Goal: Task Accomplishment & Management: Complete application form

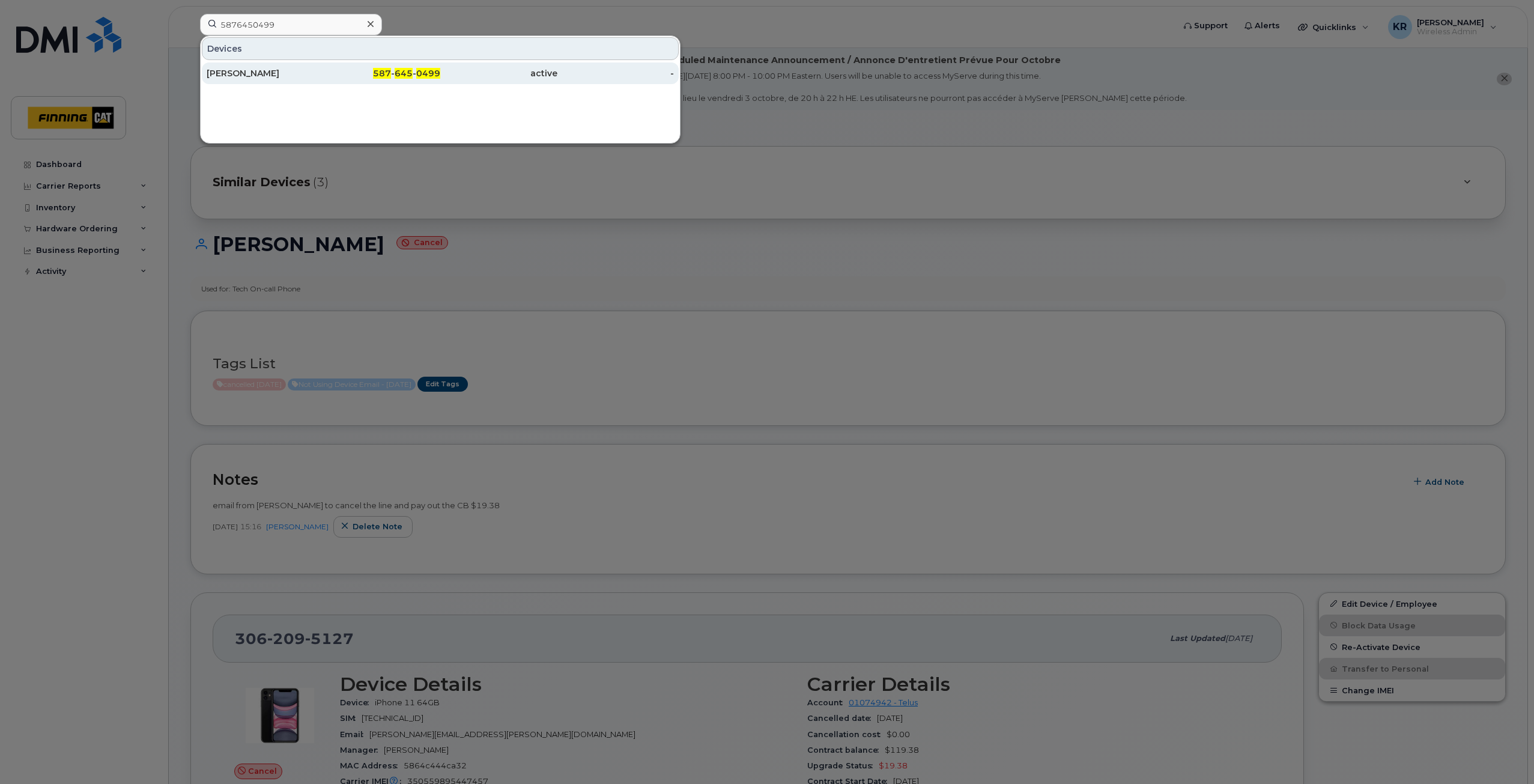
type input "5876450499"
click at [280, 71] on div "Garnet Kelln" at bounding box center [265, 73] width 117 height 12
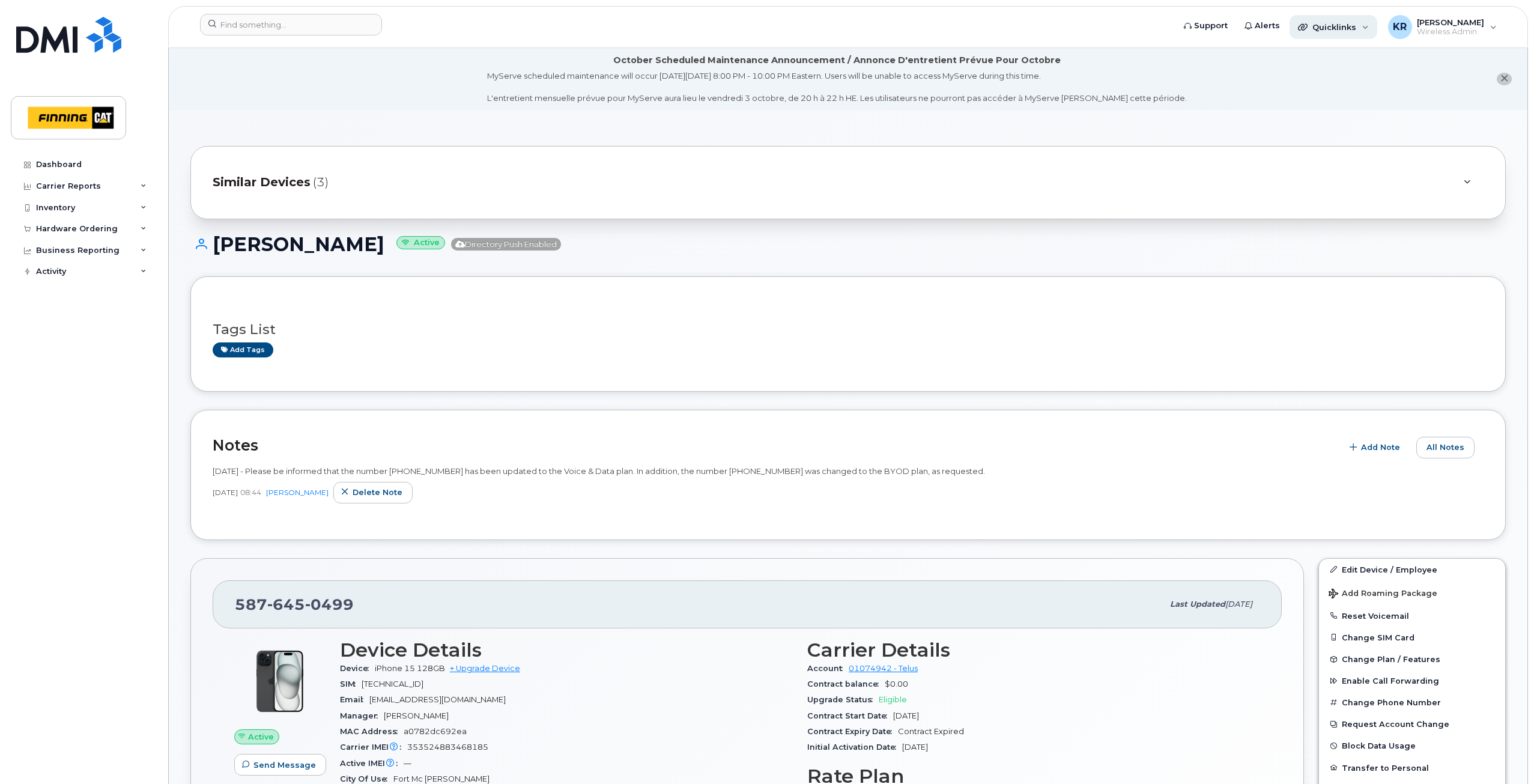
click at [1326, 28] on span "Quicklinks" at bounding box center [1334, 27] width 44 height 10
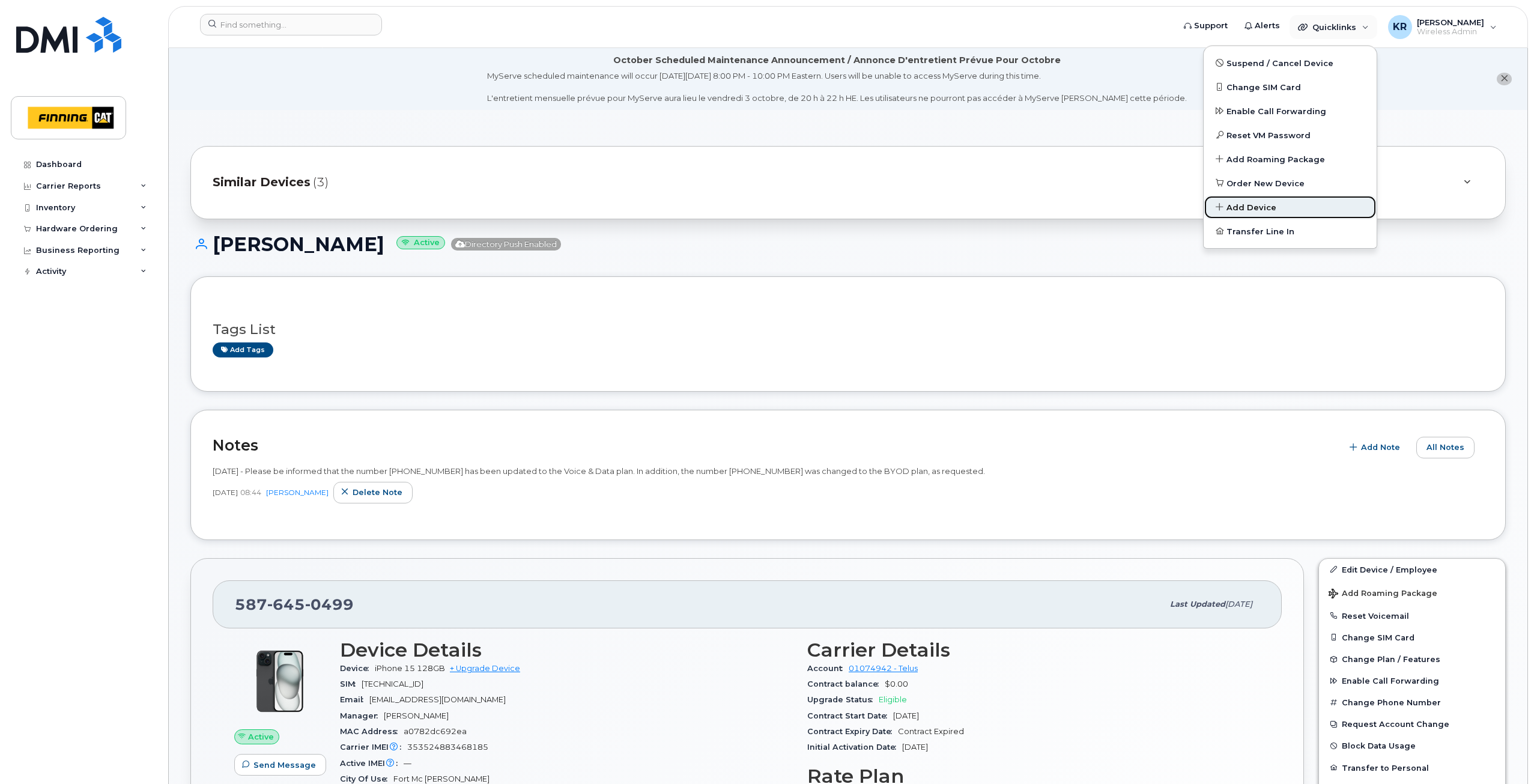
click at [1254, 205] on span "Add Device" at bounding box center [1252, 208] width 50 height 12
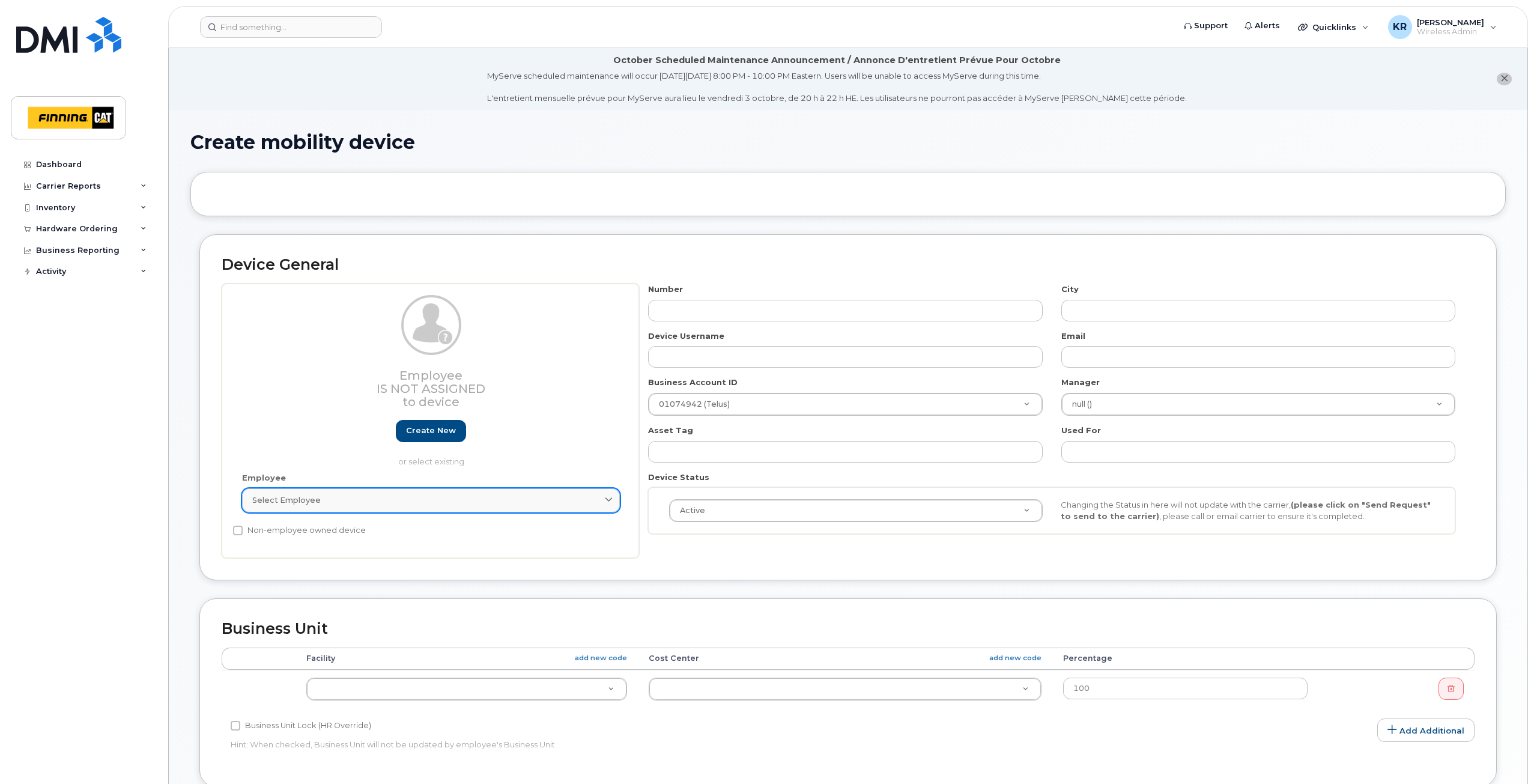
click at [370, 500] on div "Select employee" at bounding box center [431, 500] width 357 height 11
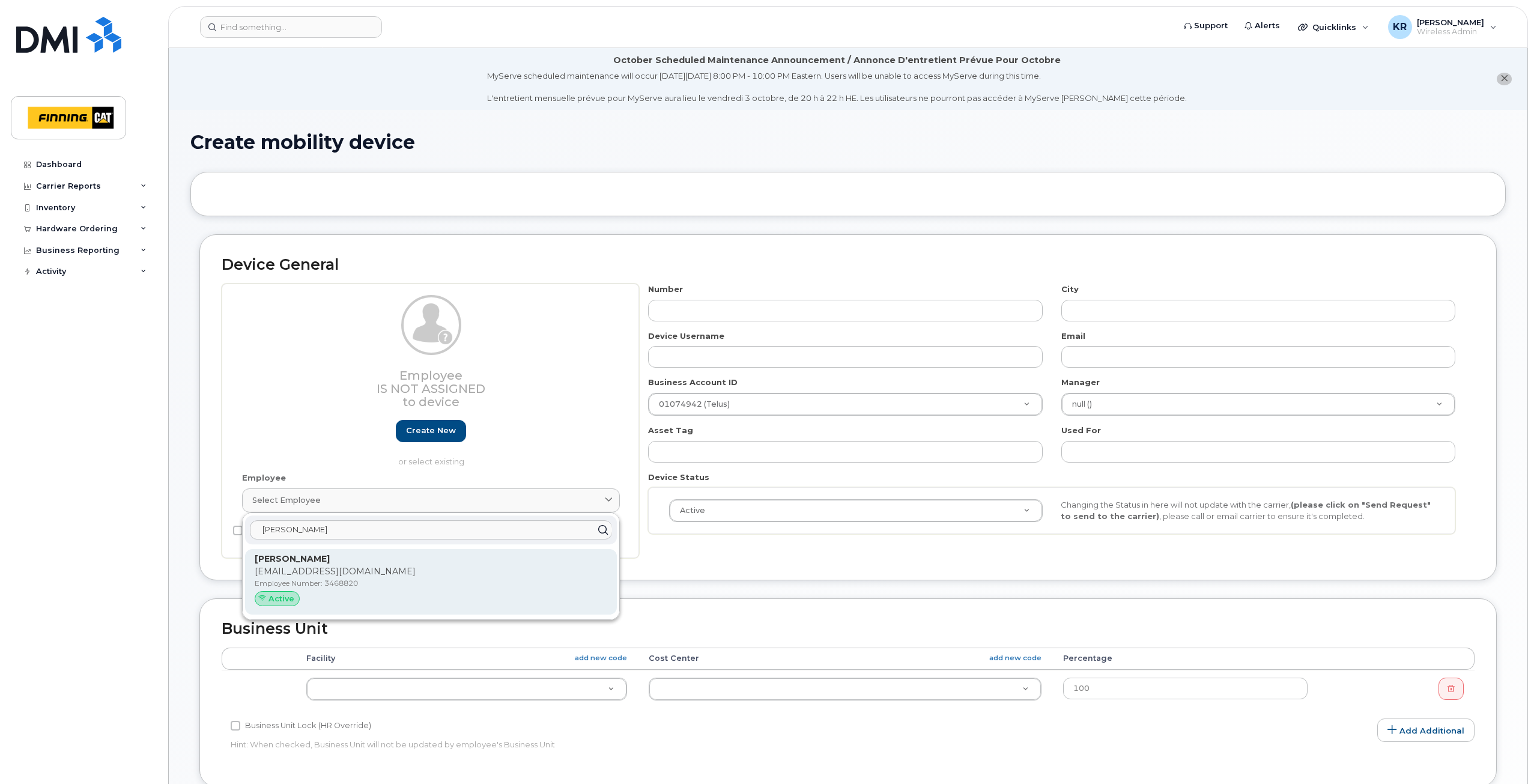
type input "adam prp"
click at [359, 570] on p "astorowotsky@finning.com" at bounding box center [431, 571] width 353 height 12
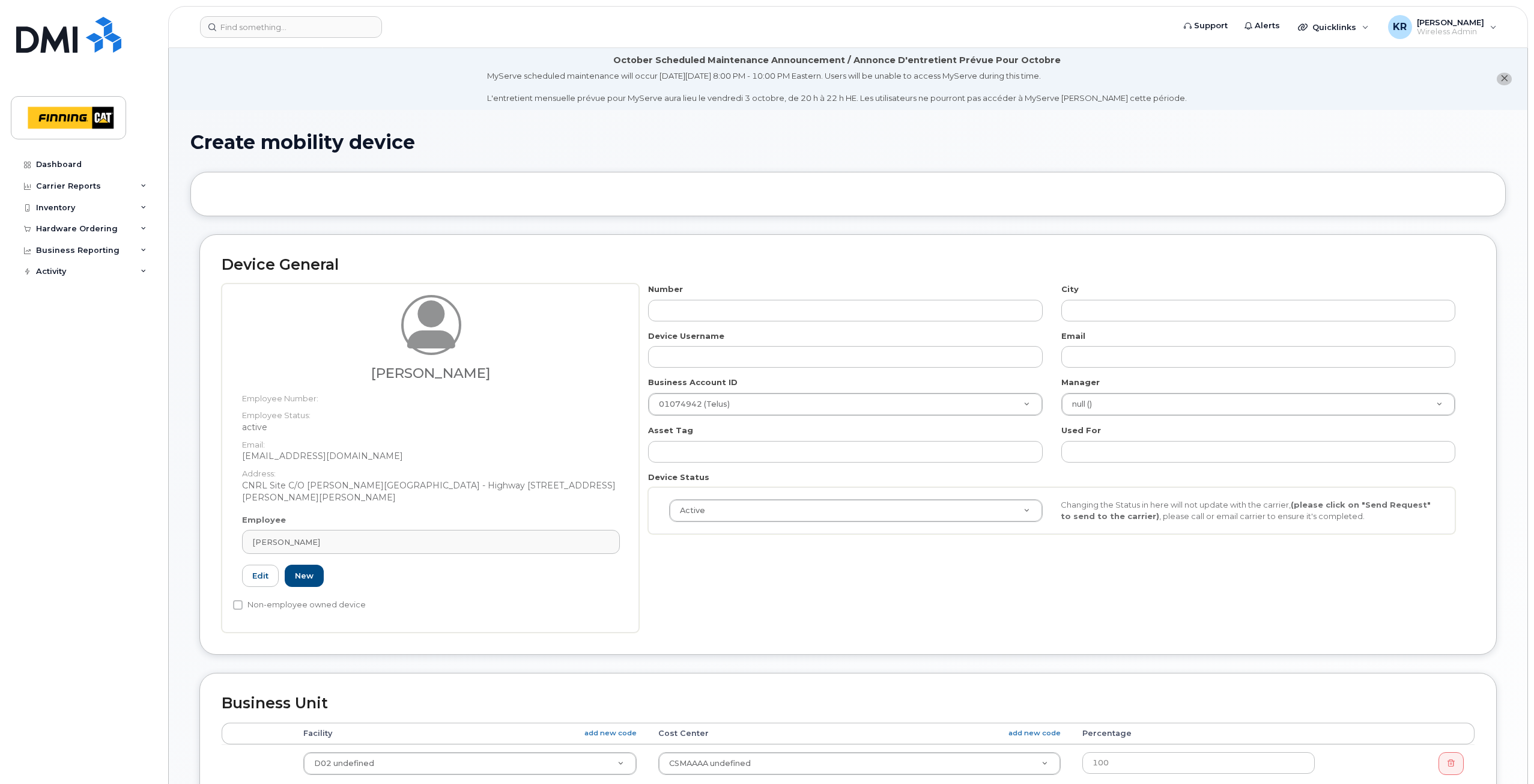
type input "Adam Prpich-Storowotsky"
type input "astorowotsky@finning.com"
type input "34127"
type input "34293"
type input "3468820"
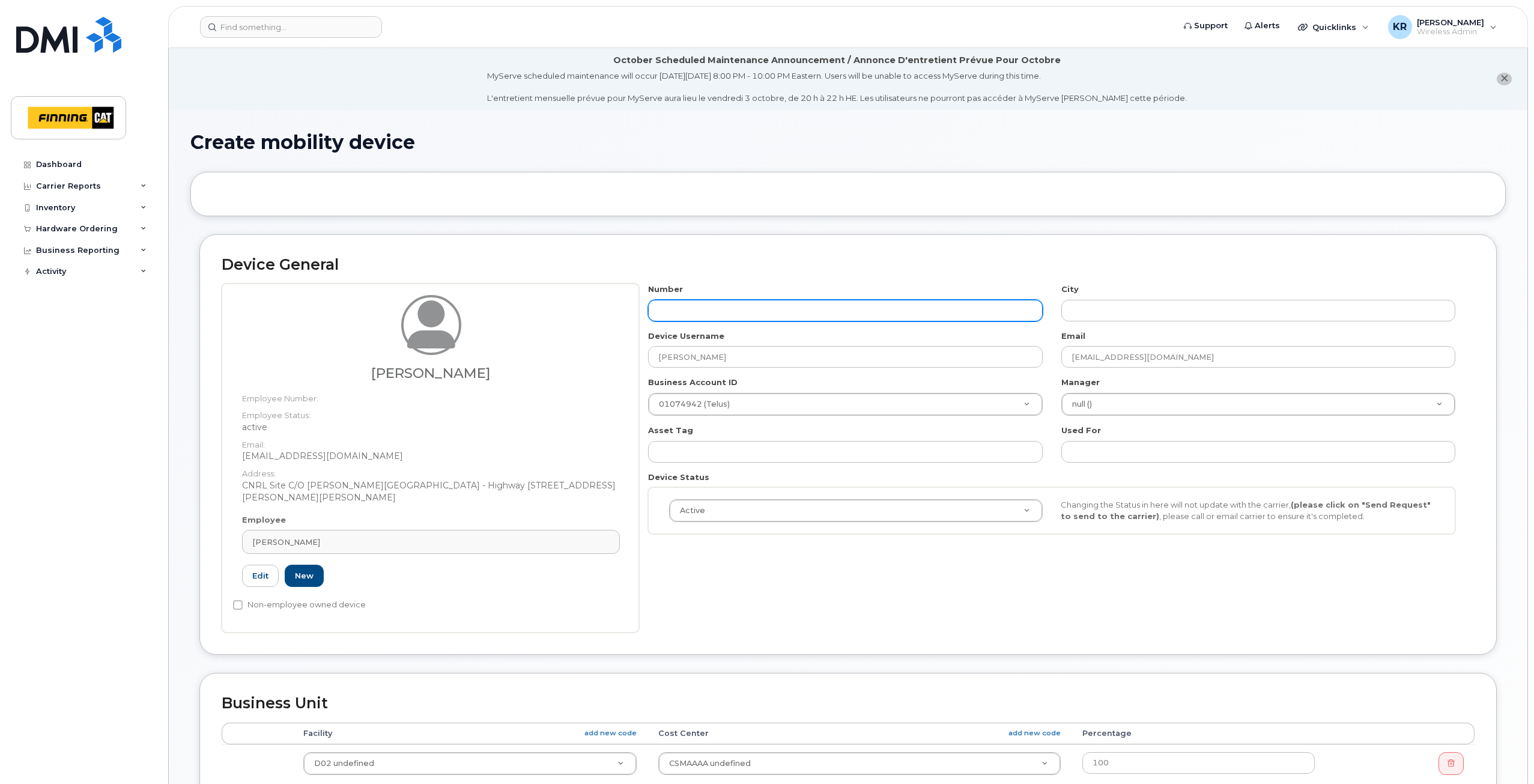
click at [733, 311] on input "text" at bounding box center [845, 310] width 394 height 22
type input "587"
type input "?"
type input "587-643-4525"
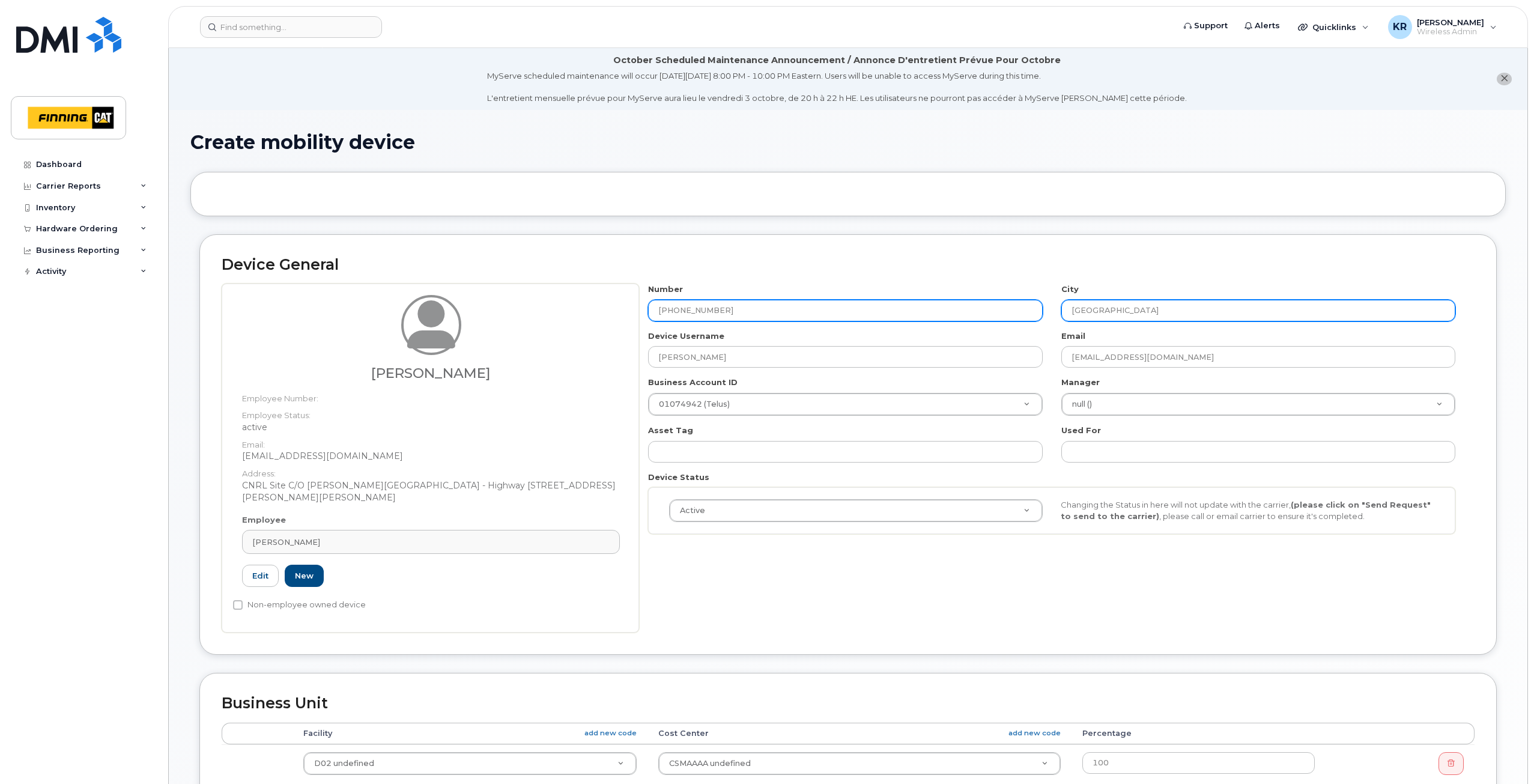
type input "[GEOGRAPHIC_DATA]"
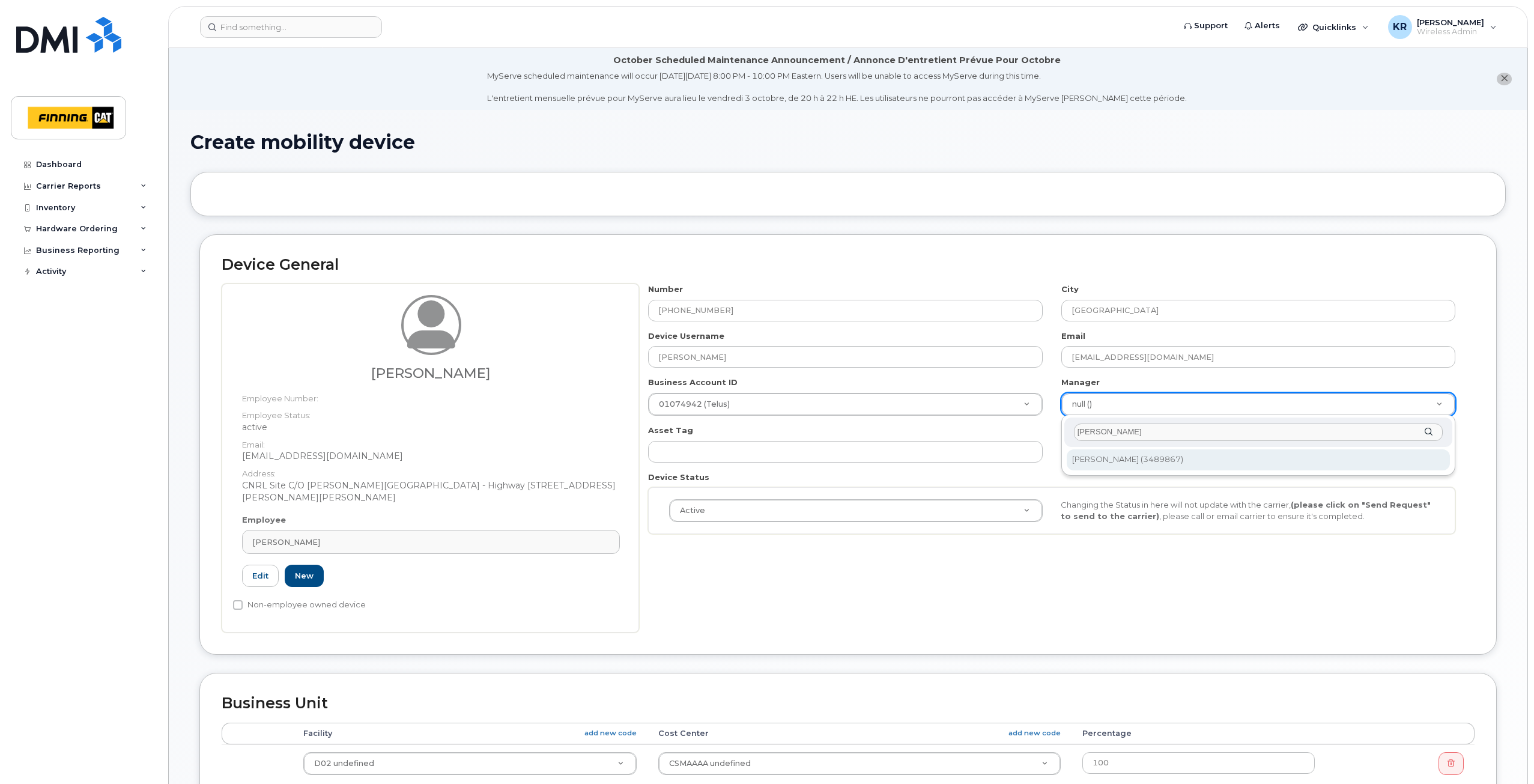
type input "jim koz"
type input "574235"
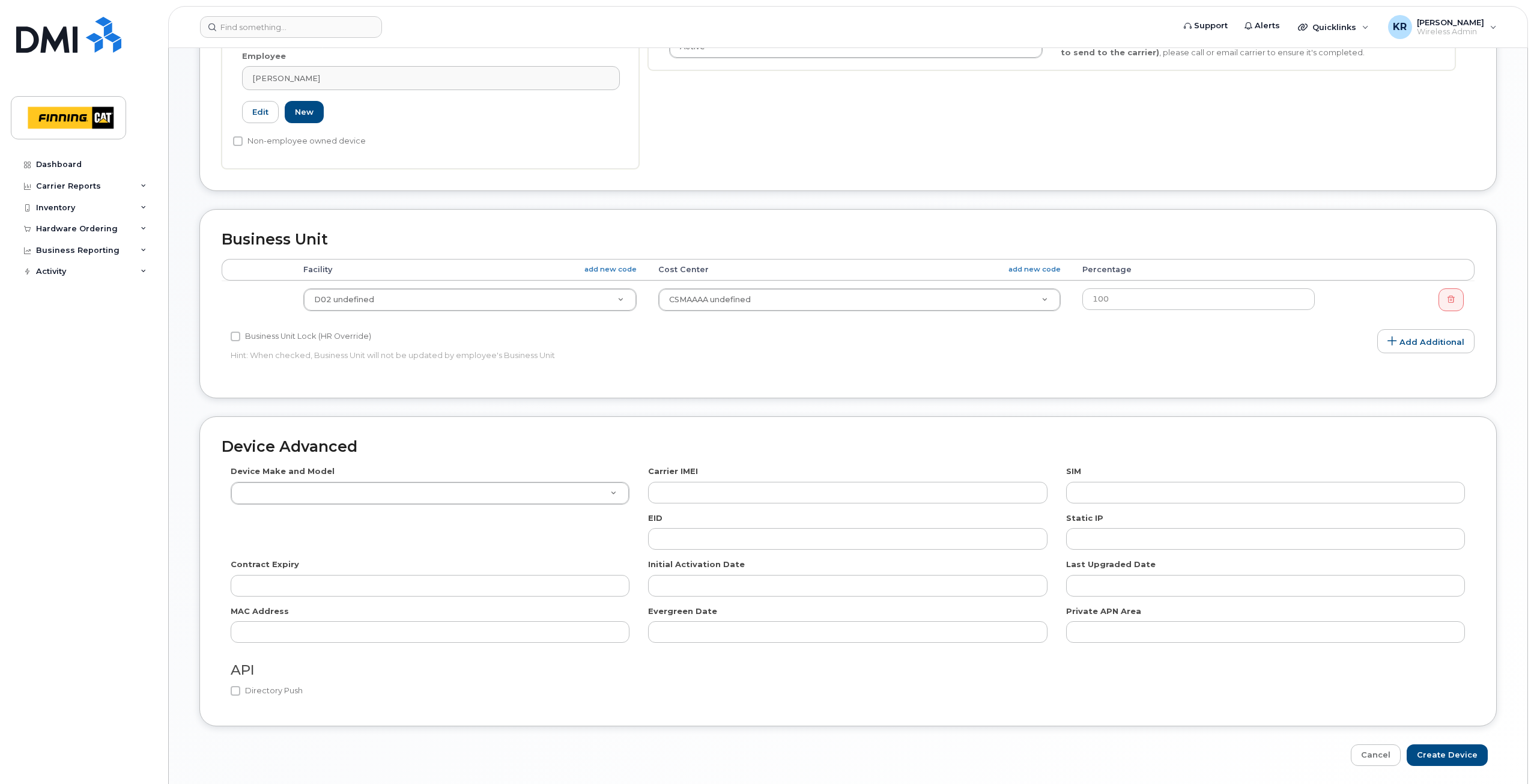
scroll to position [506, 0]
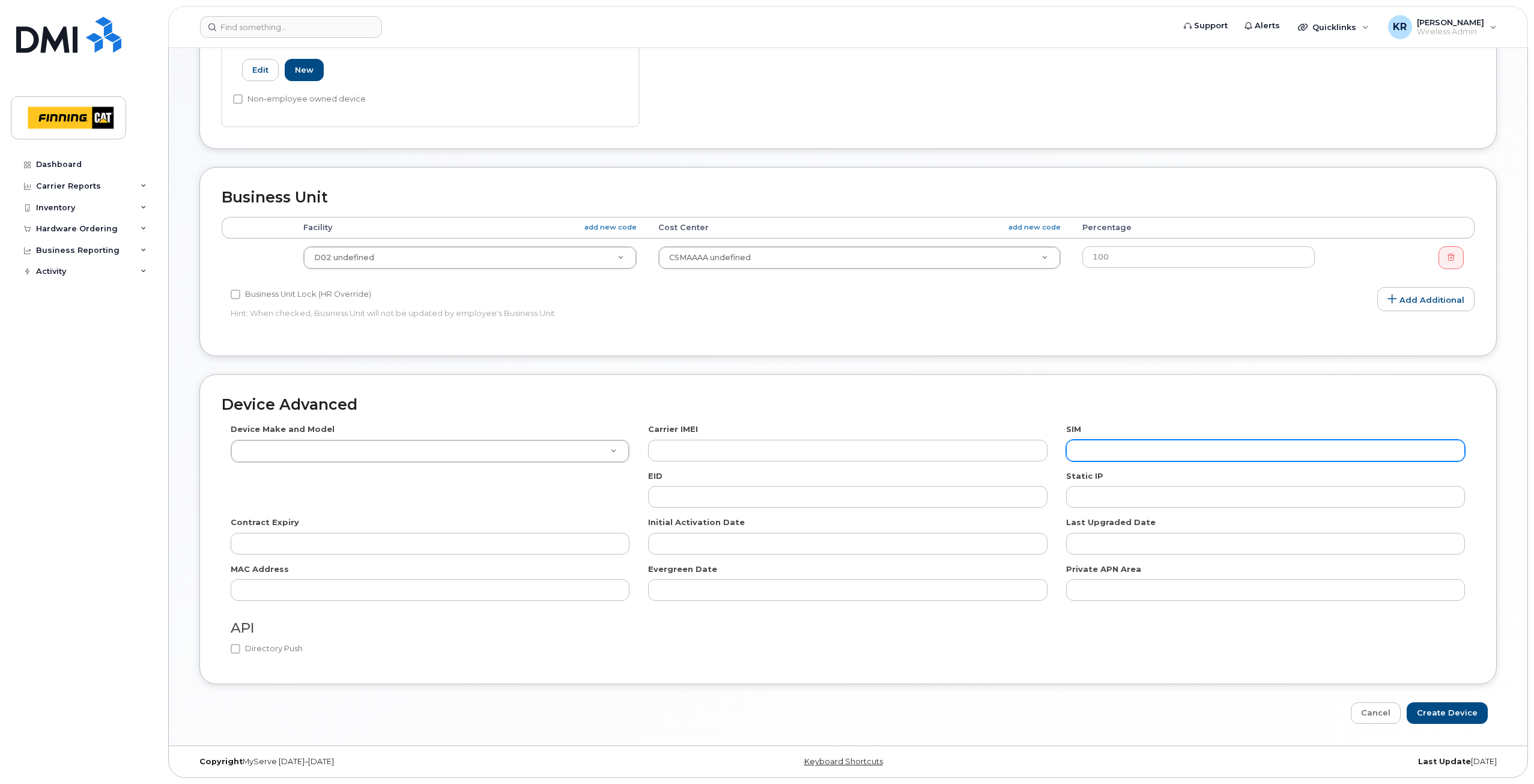
click at [1105, 445] on input "text" at bounding box center [1266, 450] width 399 height 22
paste input "8912230102357625577"
type input "8912230102357625577"
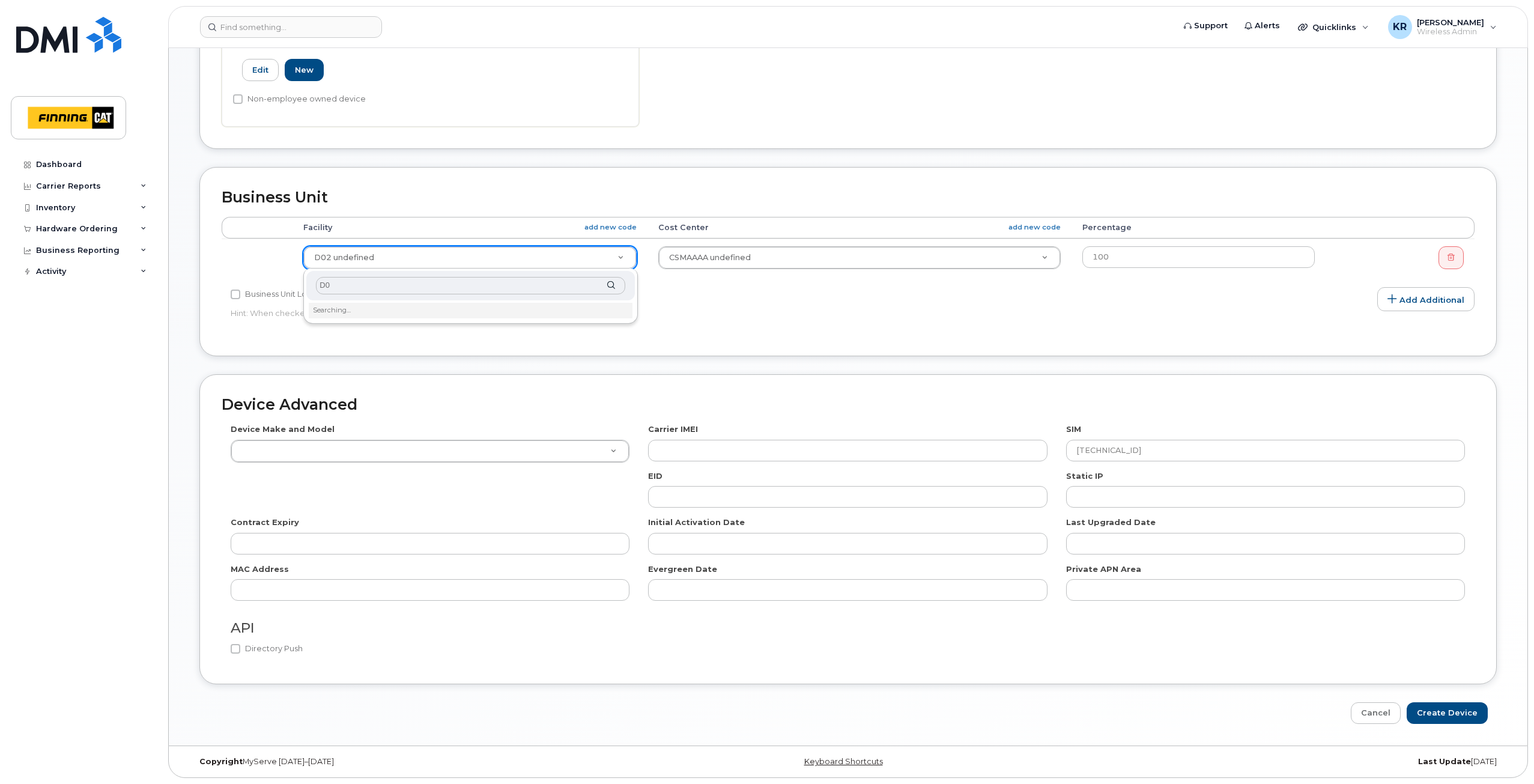
type input "D02"
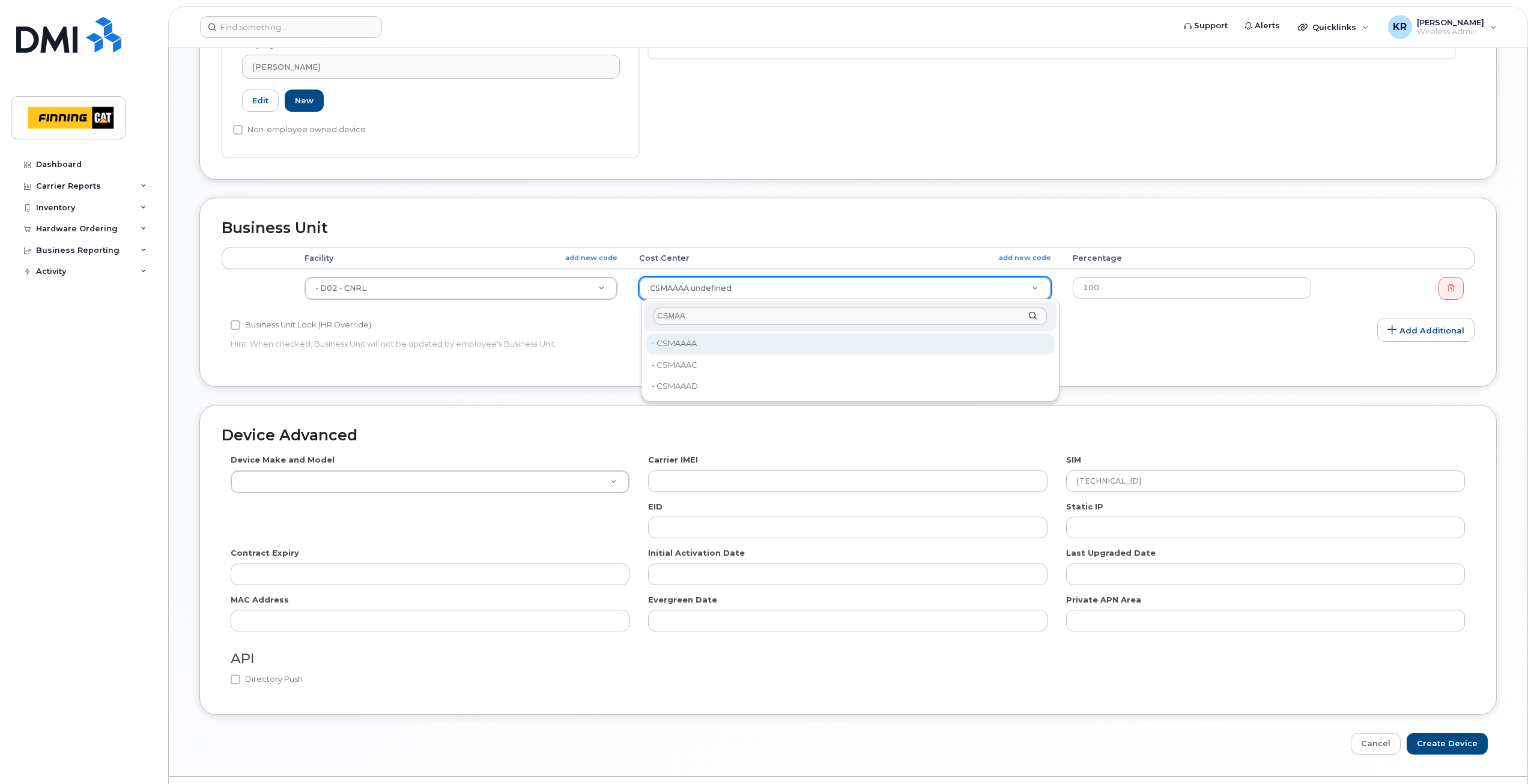
scroll to position [446, 0]
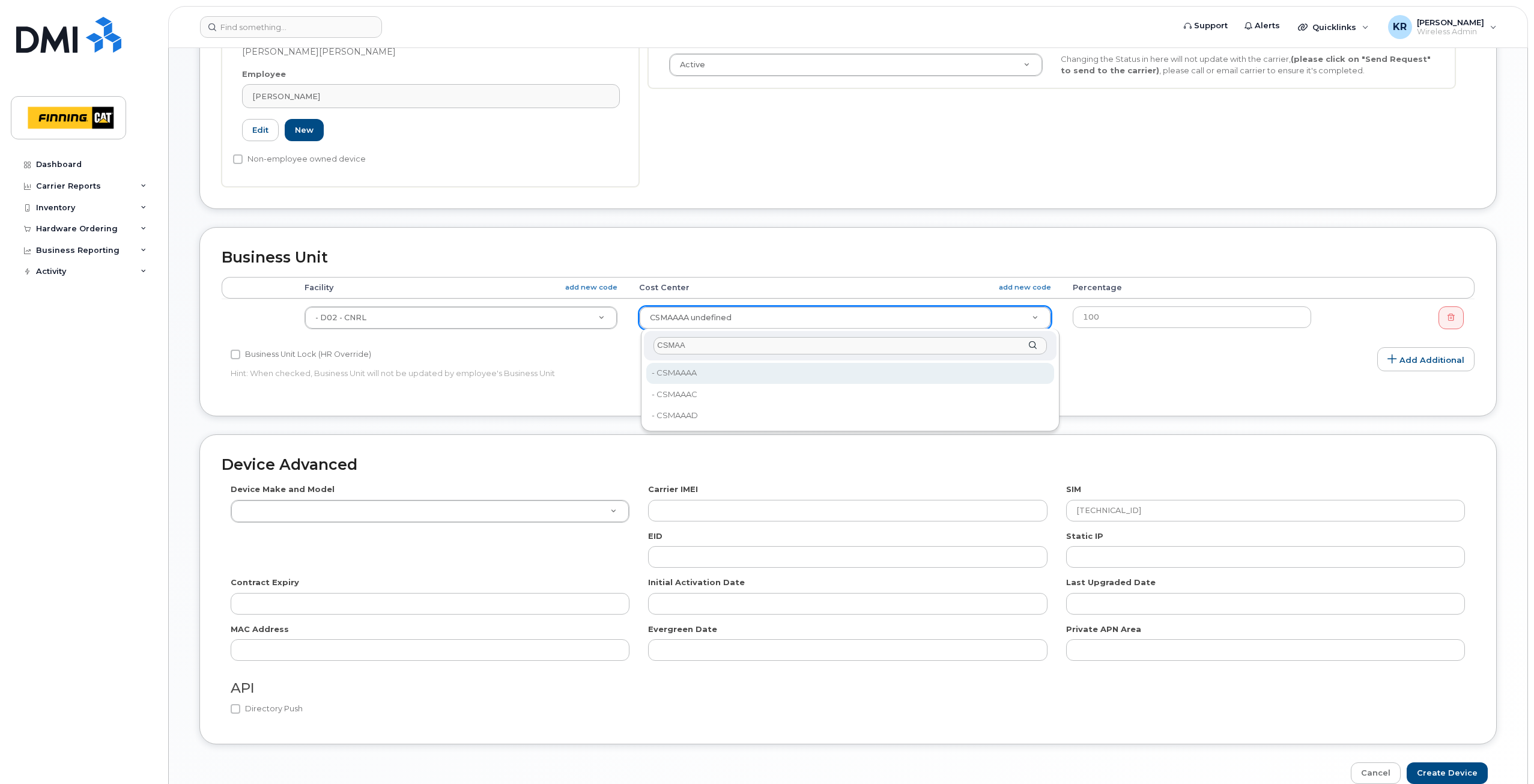
type input "CSMAA"
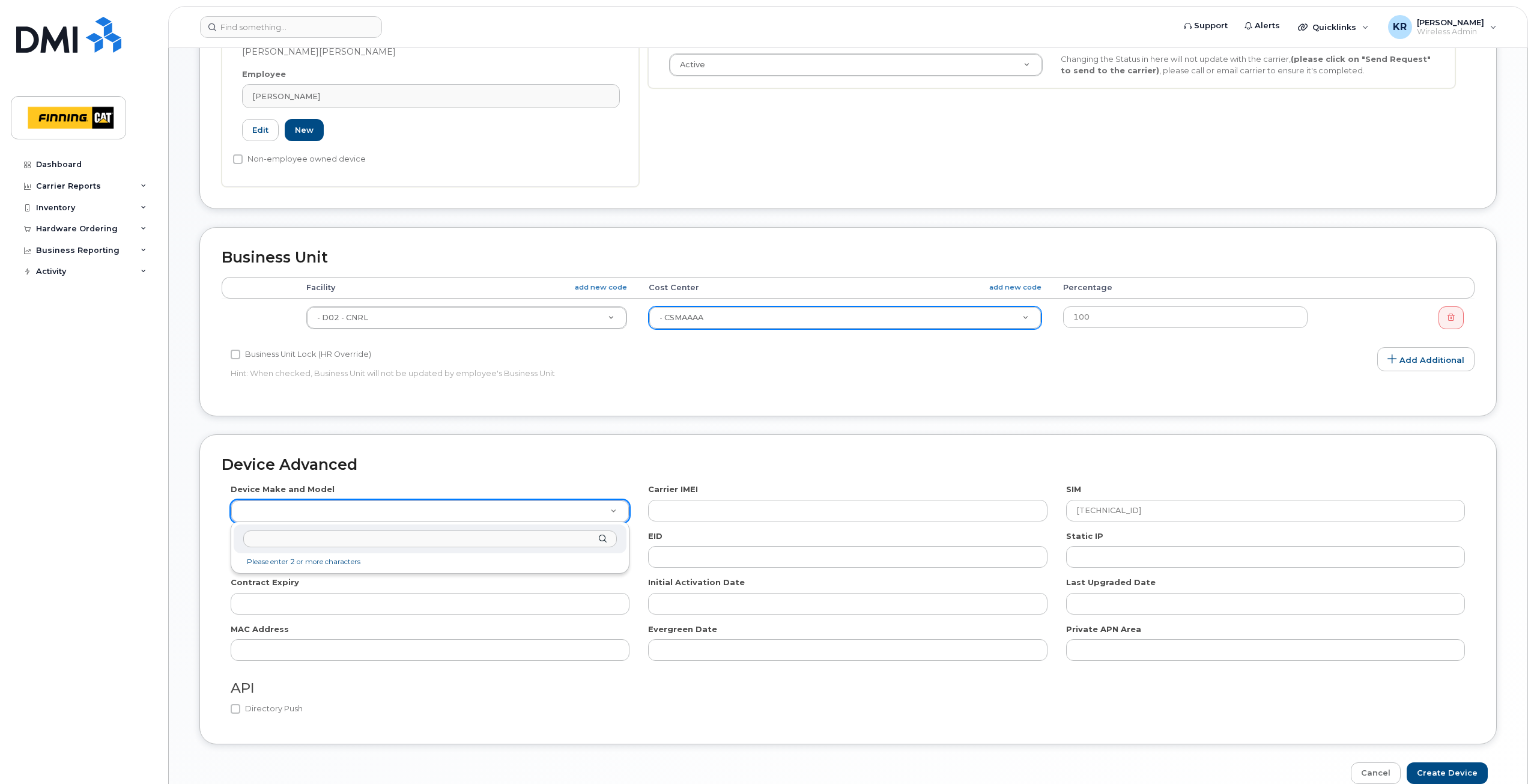
click at [423, 539] on input "text" at bounding box center [430, 539] width 374 height 17
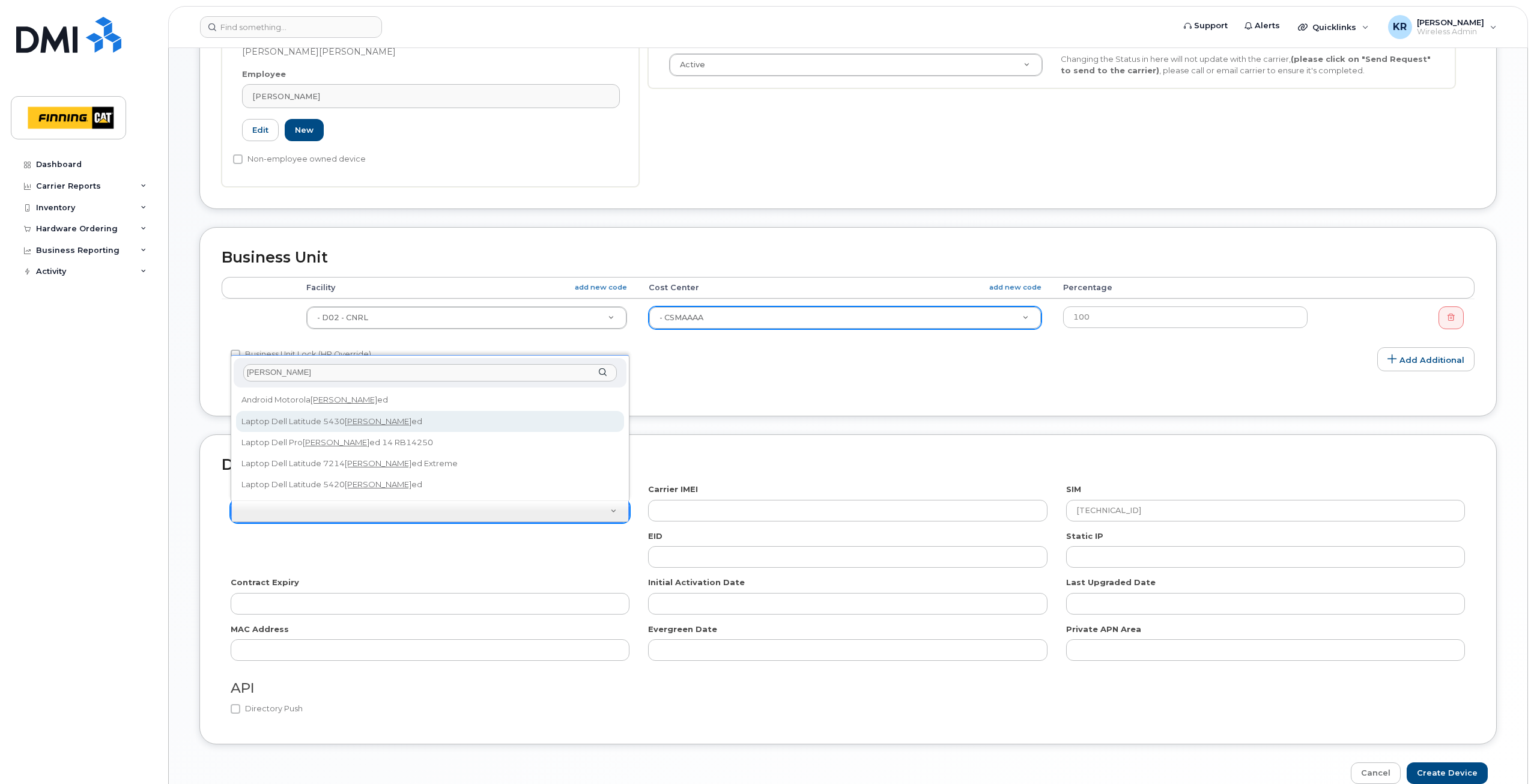
type input "RUGG"
select select "2660"
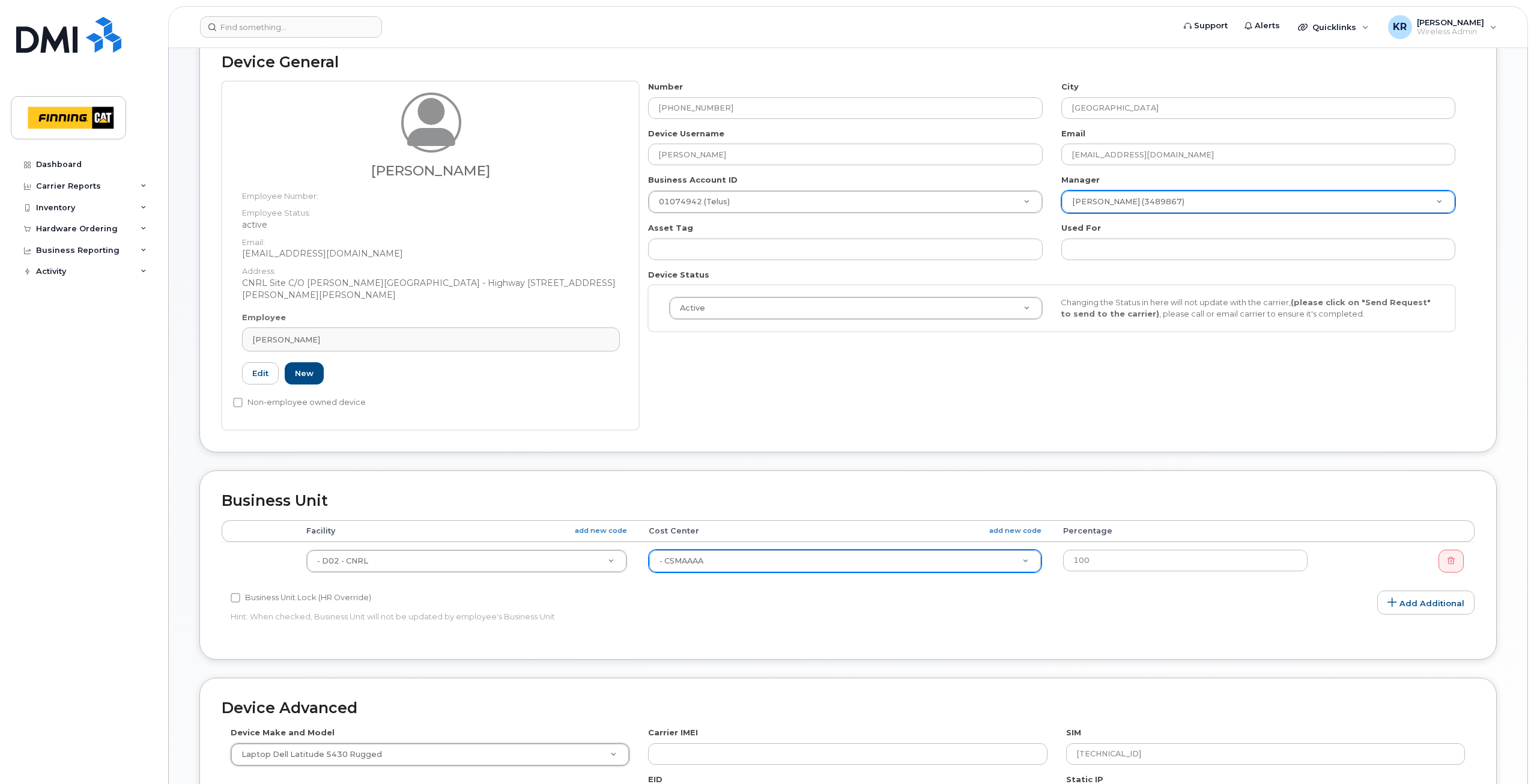
scroll to position [25, 0]
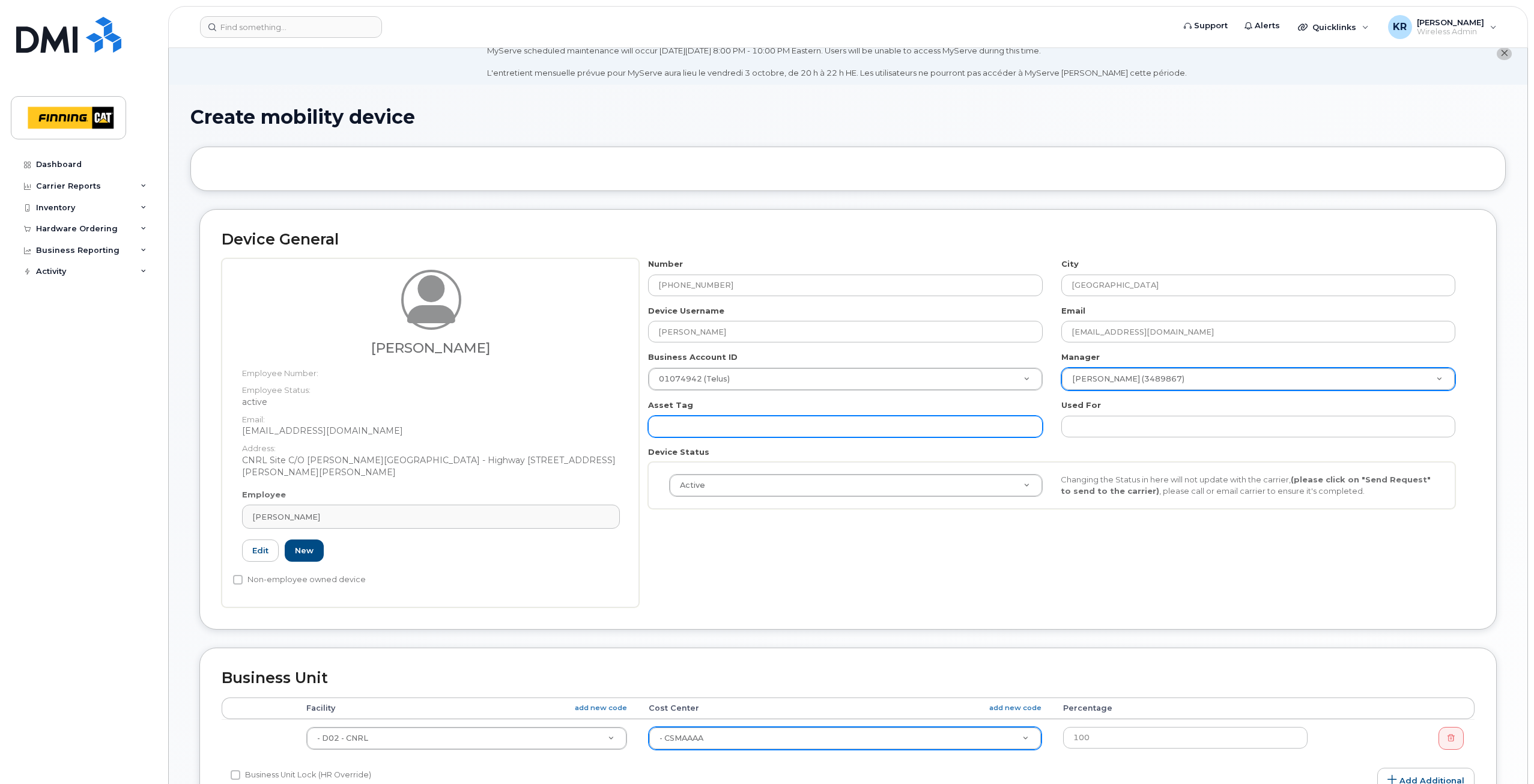
click at [774, 425] on input "text" at bounding box center [845, 426] width 394 height 22
paste input "C3FBBT3"
type input "C3FBBT3"
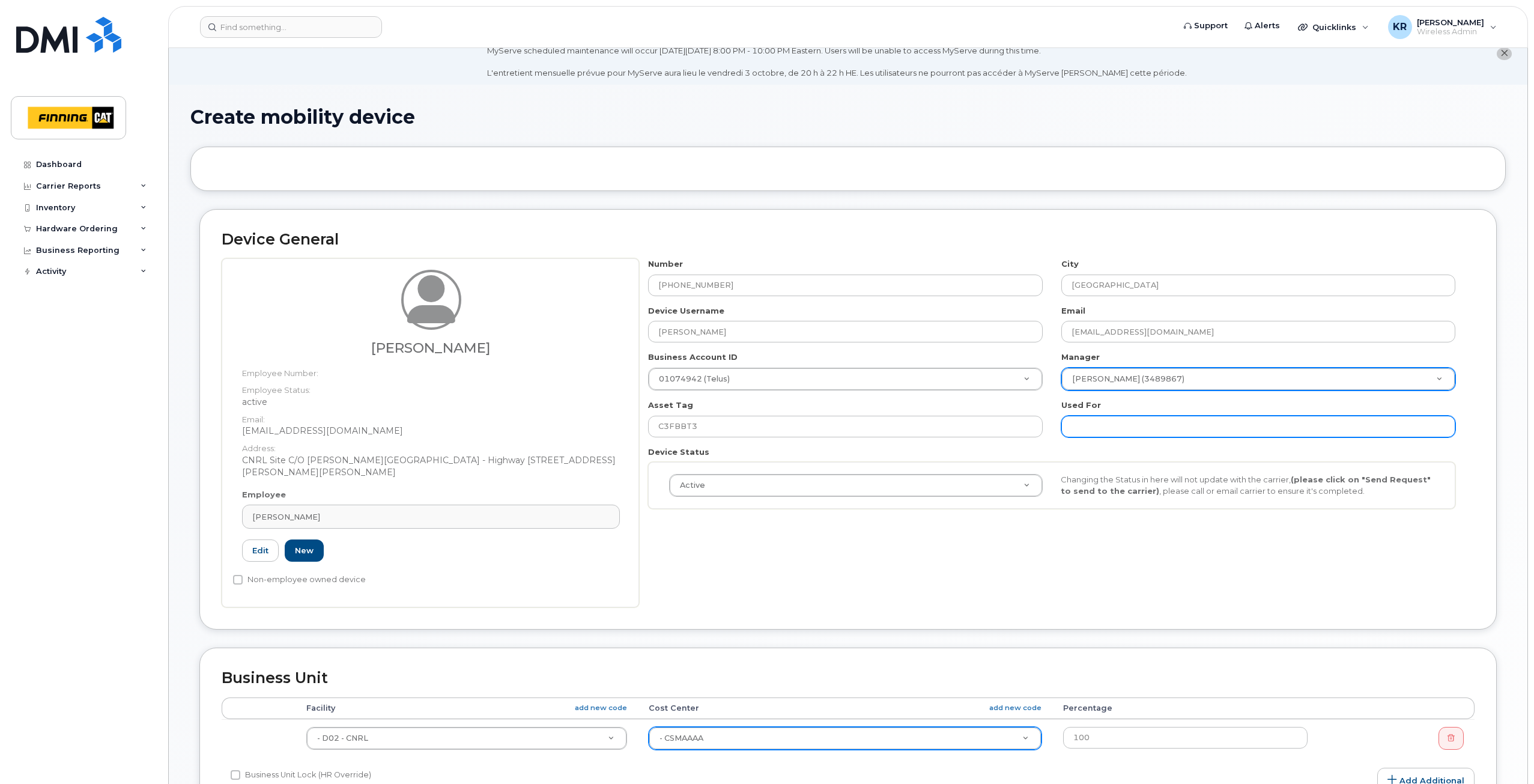
click at [1118, 427] on input "text" at bounding box center [1258, 426] width 394 height 22
paste input "C3FBBT3"
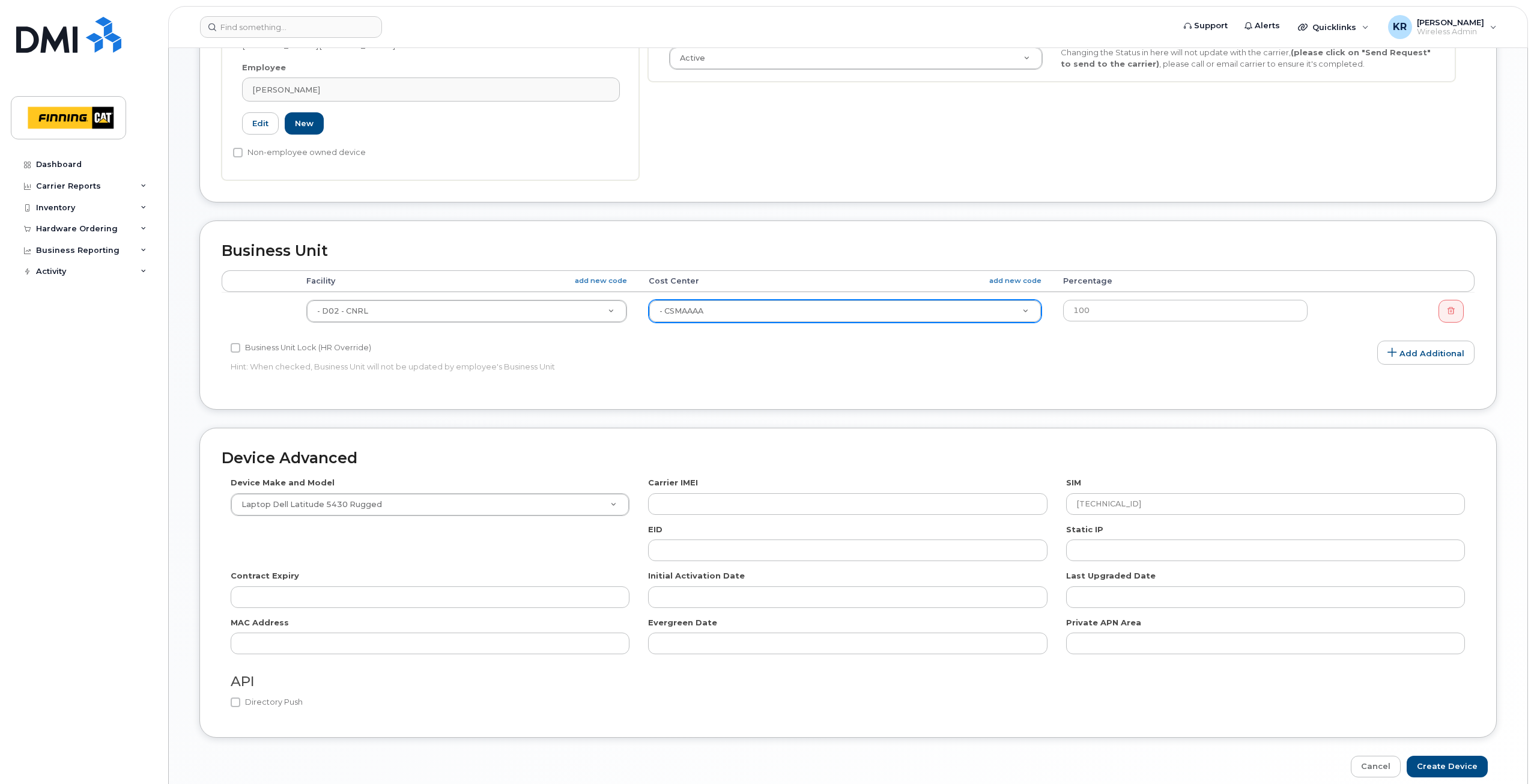
scroll to position [506, 0]
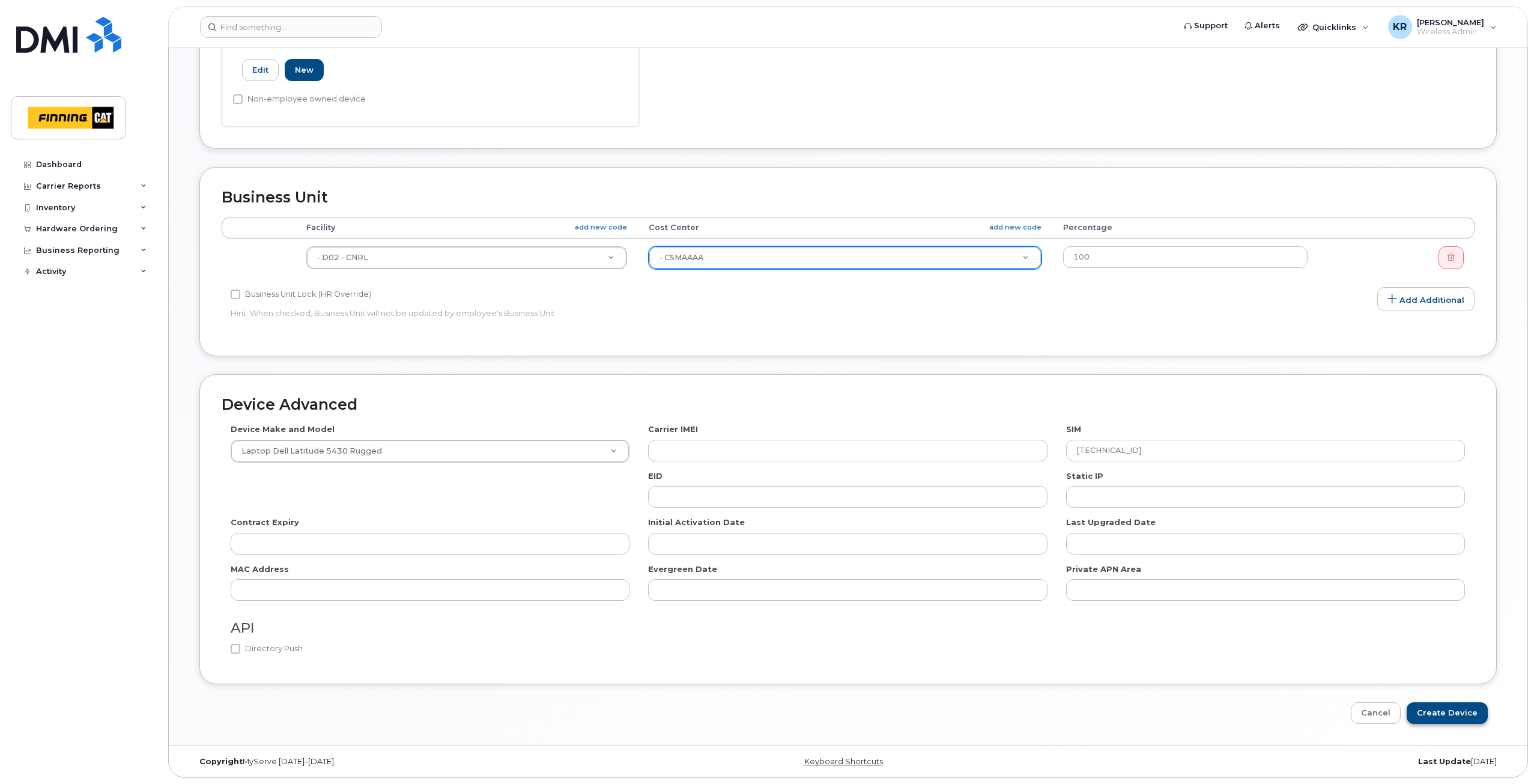
type input "C3FBBT3"
click at [1439, 708] on input "Create Device" at bounding box center [1447, 713] width 81 height 22
type input "Saving..."
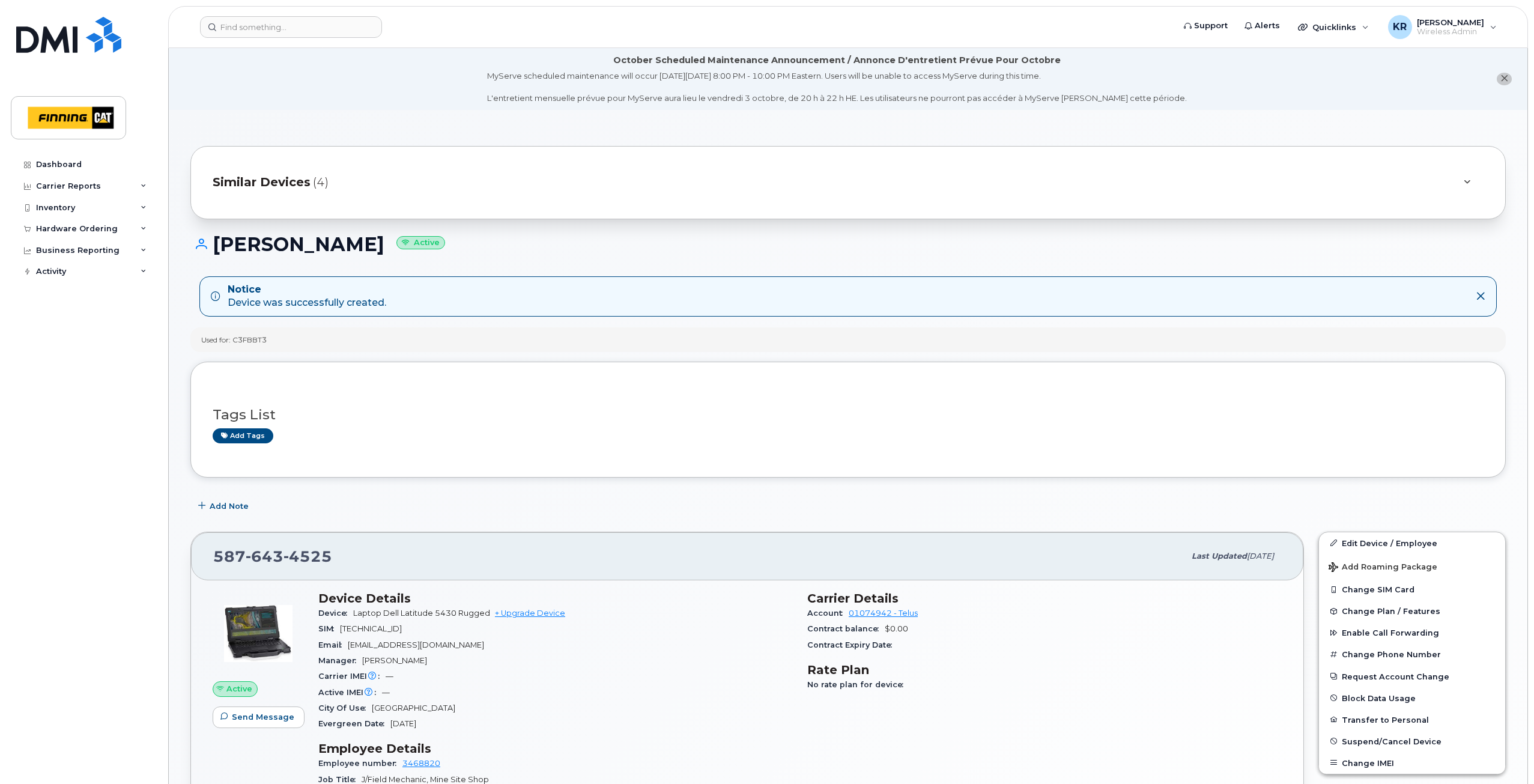
click at [260, 180] on span "Similar Devices" at bounding box center [261, 182] width 98 height 17
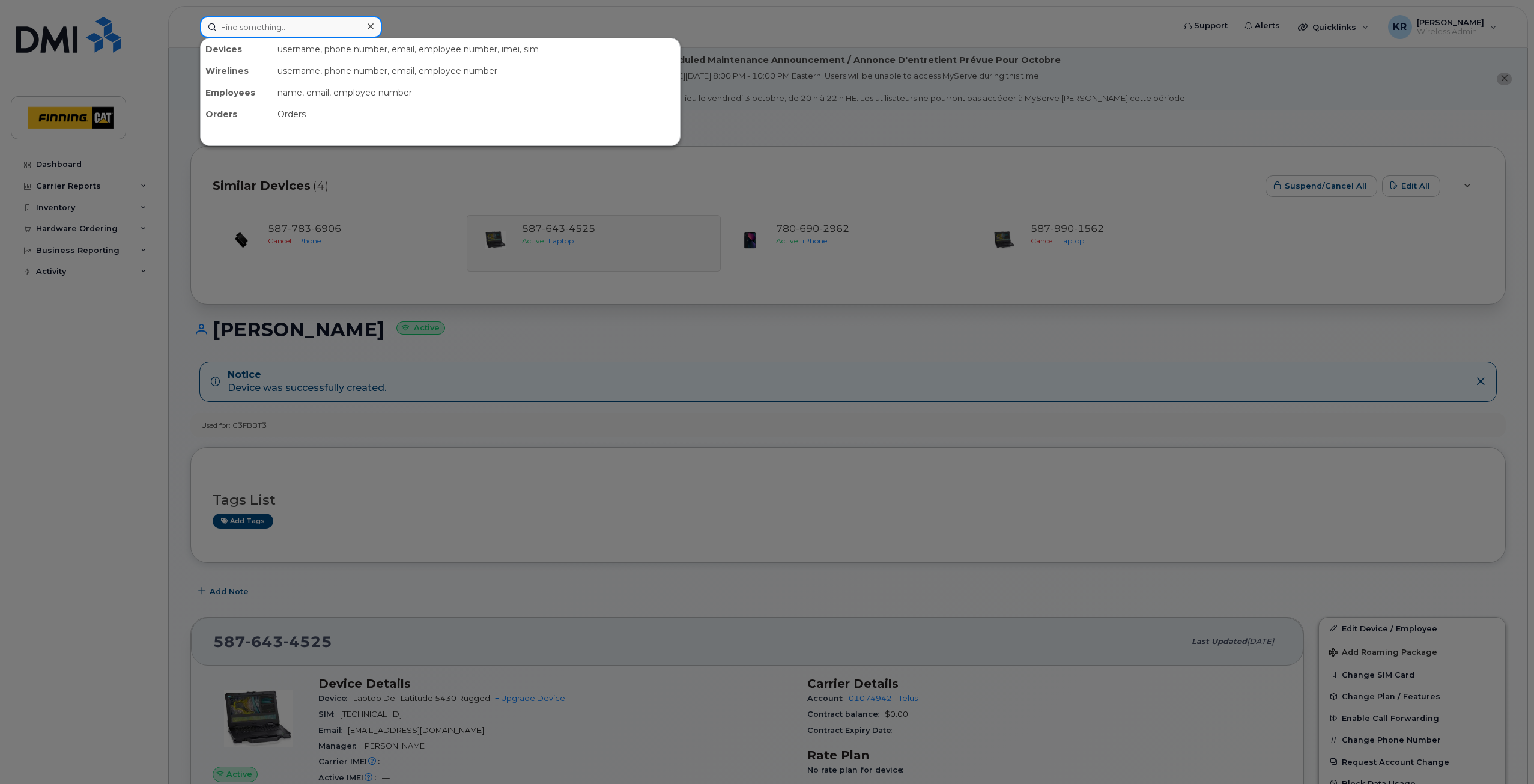
click at [247, 31] on input at bounding box center [291, 27] width 182 height 22
click at [247, 28] on input at bounding box center [291, 27] width 182 height 22
paste input "[TECHNICAL_ID]"
type input "[TECHNICAL_ID]"
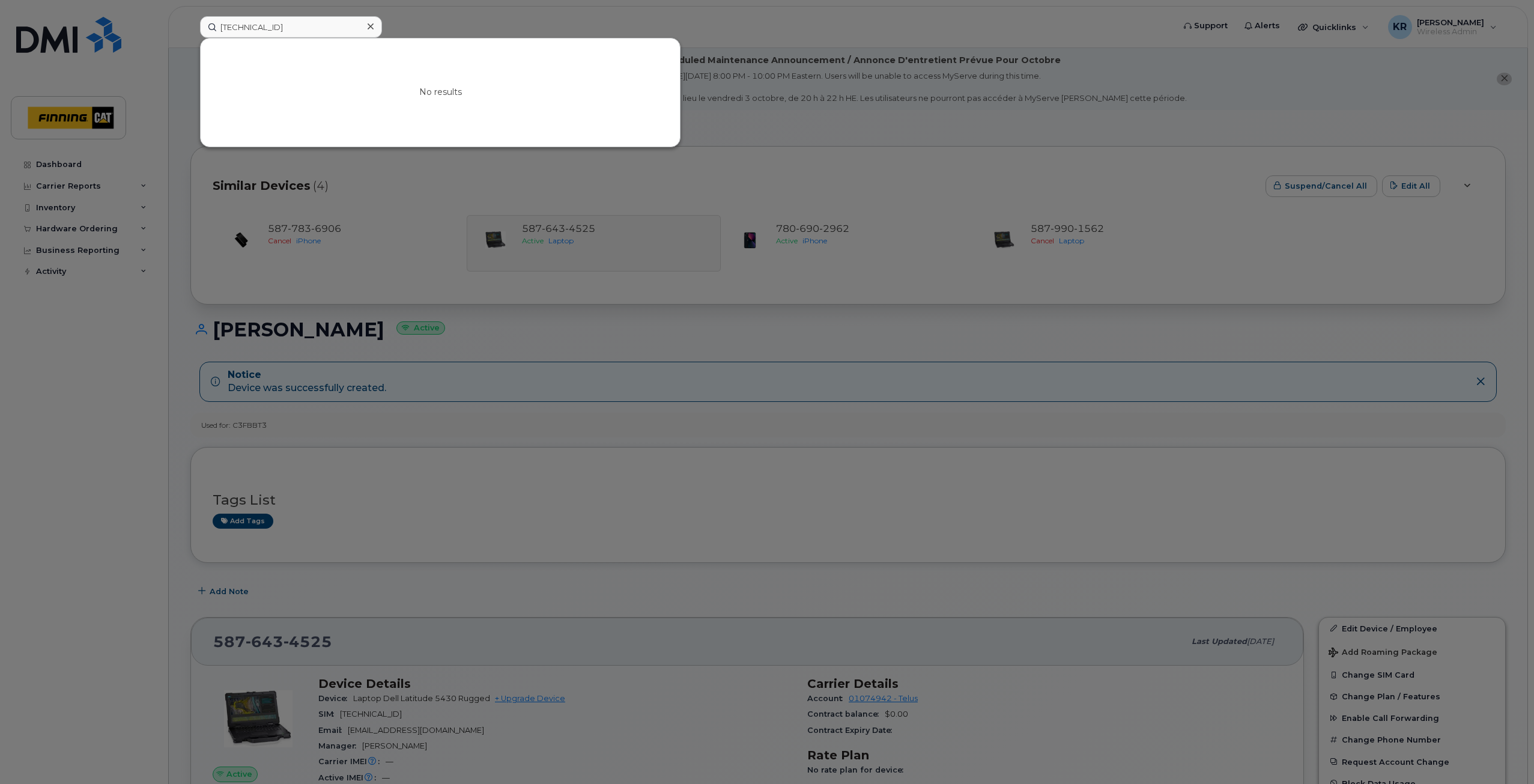
click at [674, 176] on div at bounding box center [767, 392] width 1534 height 784
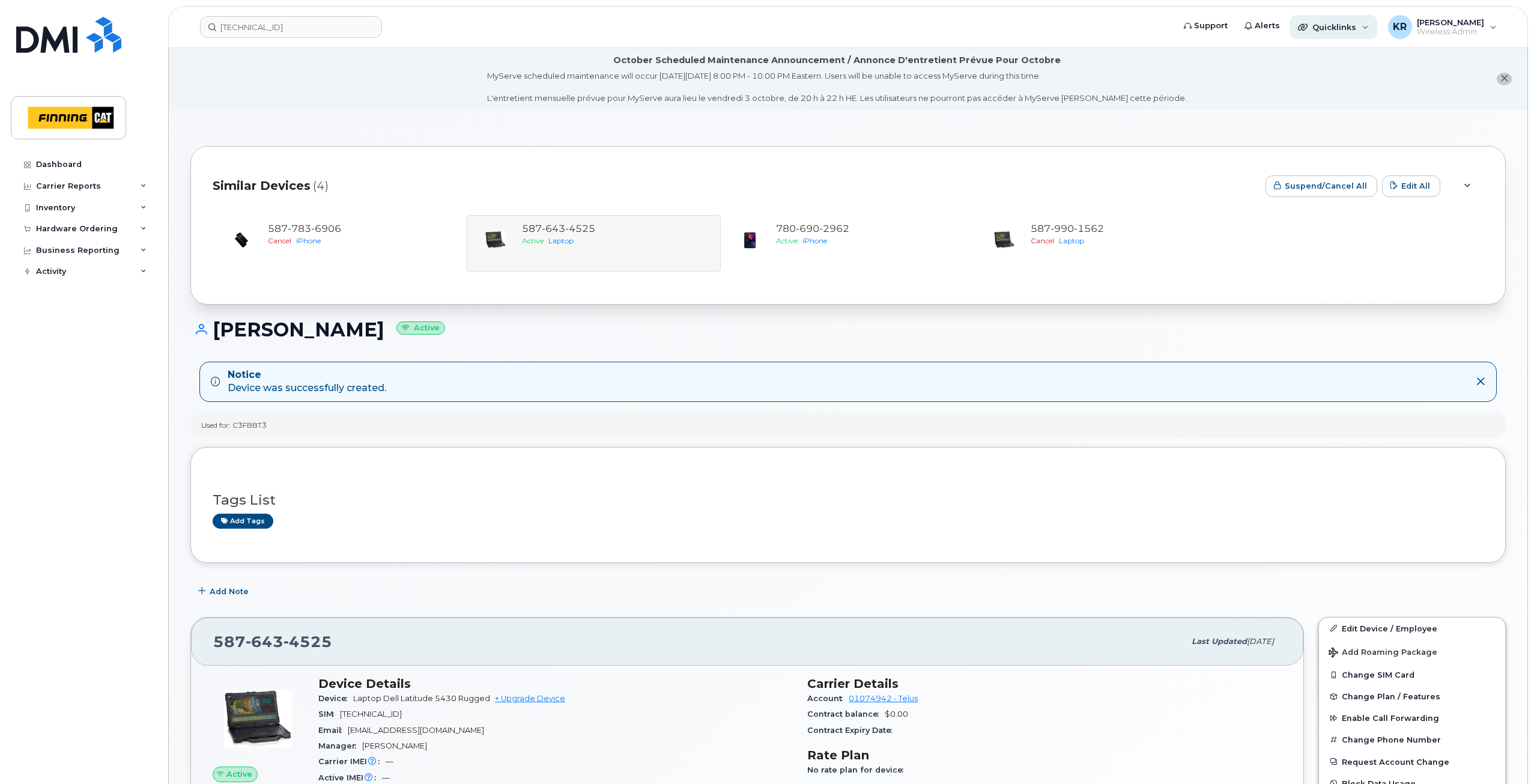
click at [1331, 25] on span "Quicklinks" at bounding box center [1334, 27] width 44 height 10
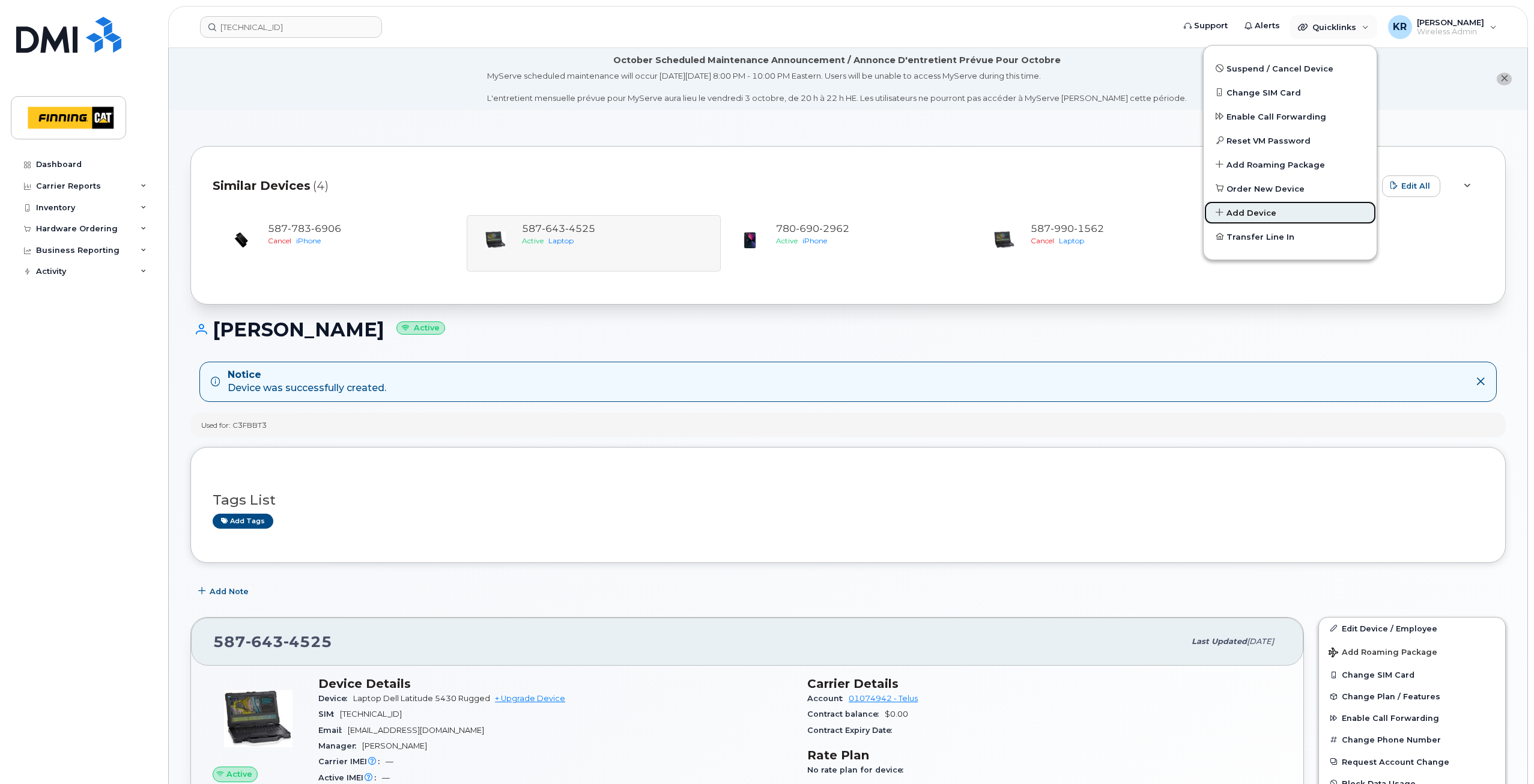
click at [1258, 211] on span "Add Device" at bounding box center [1252, 213] width 50 height 12
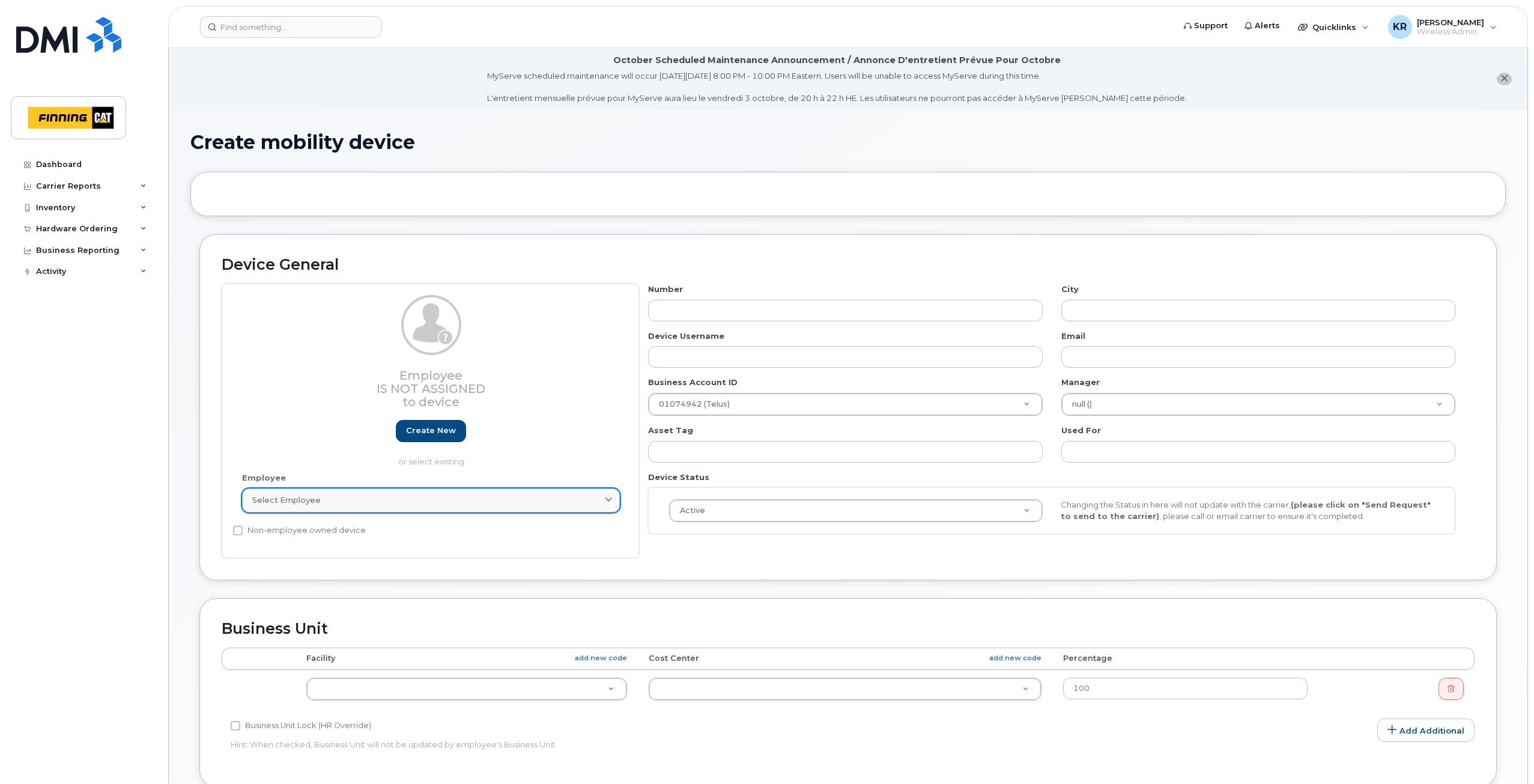
click at [348, 500] on div "Select employee" at bounding box center [431, 500] width 357 height 11
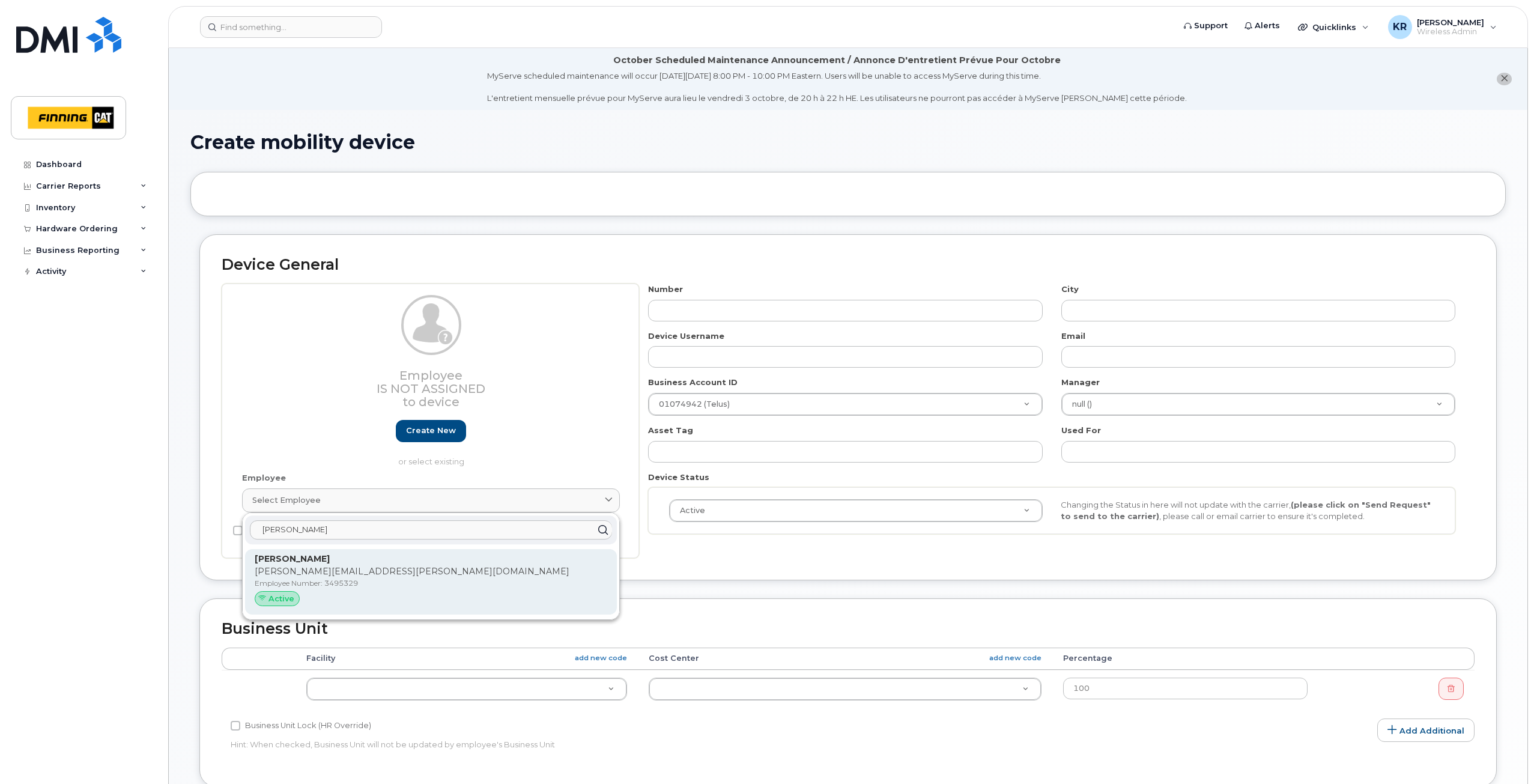
type input "[PERSON_NAME]"
click at [314, 579] on p "Employee Number: 3495329" at bounding box center [431, 583] width 353 height 11
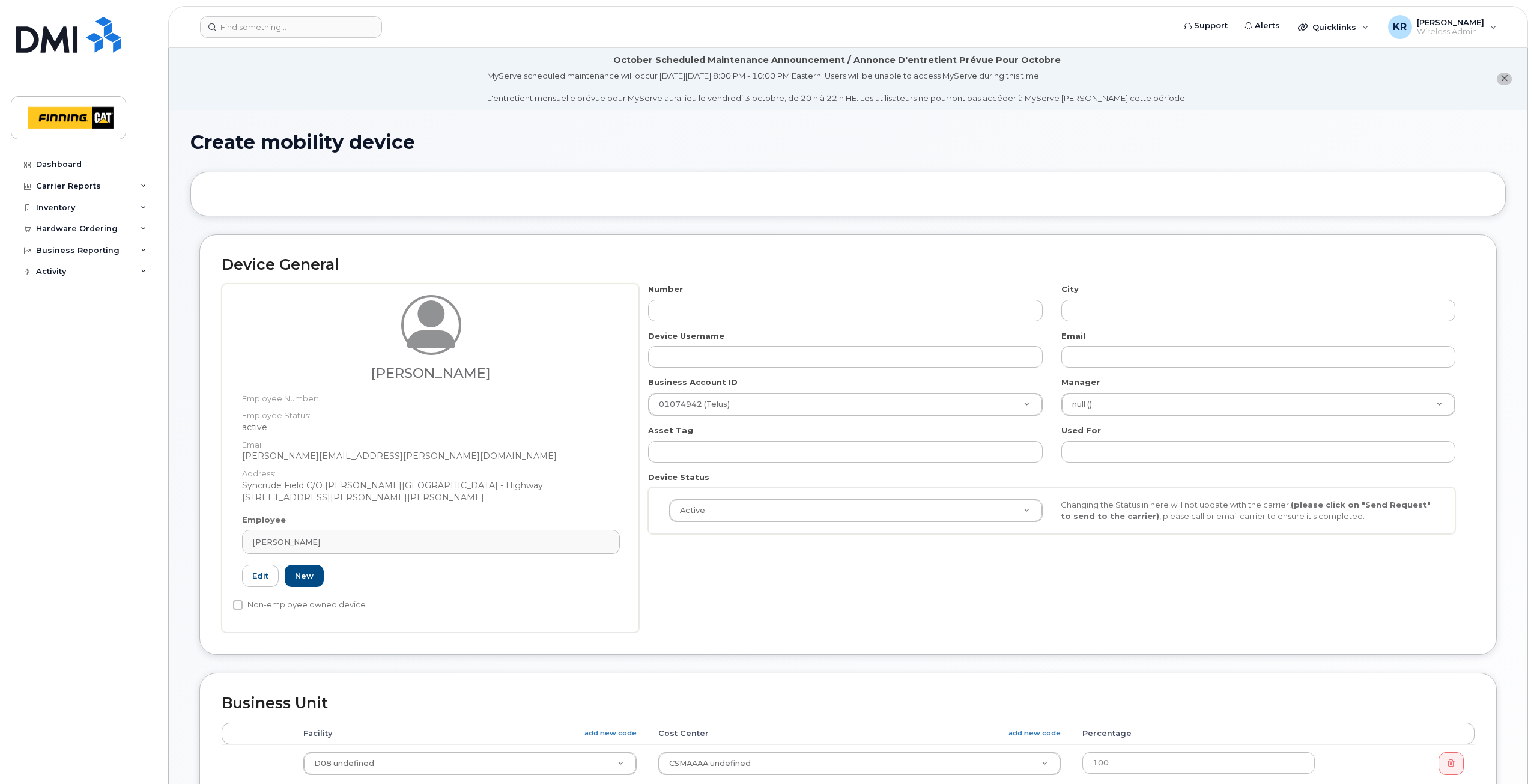
type input "3495329"
type input "[PERSON_NAME]"
type input "[PERSON_NAME][EMAIL_ADDRESS][PERSON_NAME][DOMAIN_NAME]"
type input "34128"
type input "34293"
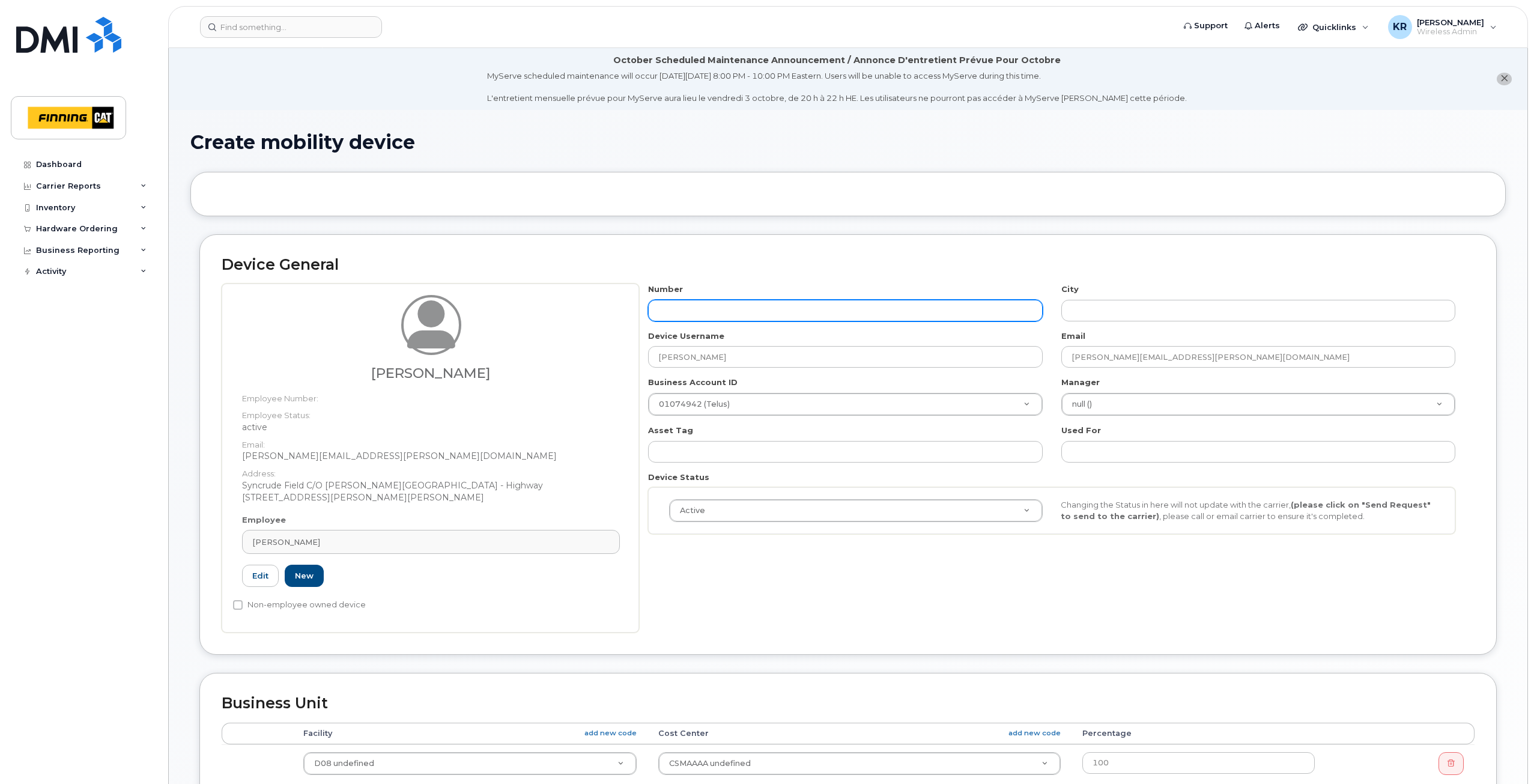
click at [705, 310] on input "text" at bounding box center [845, 310] width 394 height 22
type input "587"
type input "?"
type input "587-64-9131"
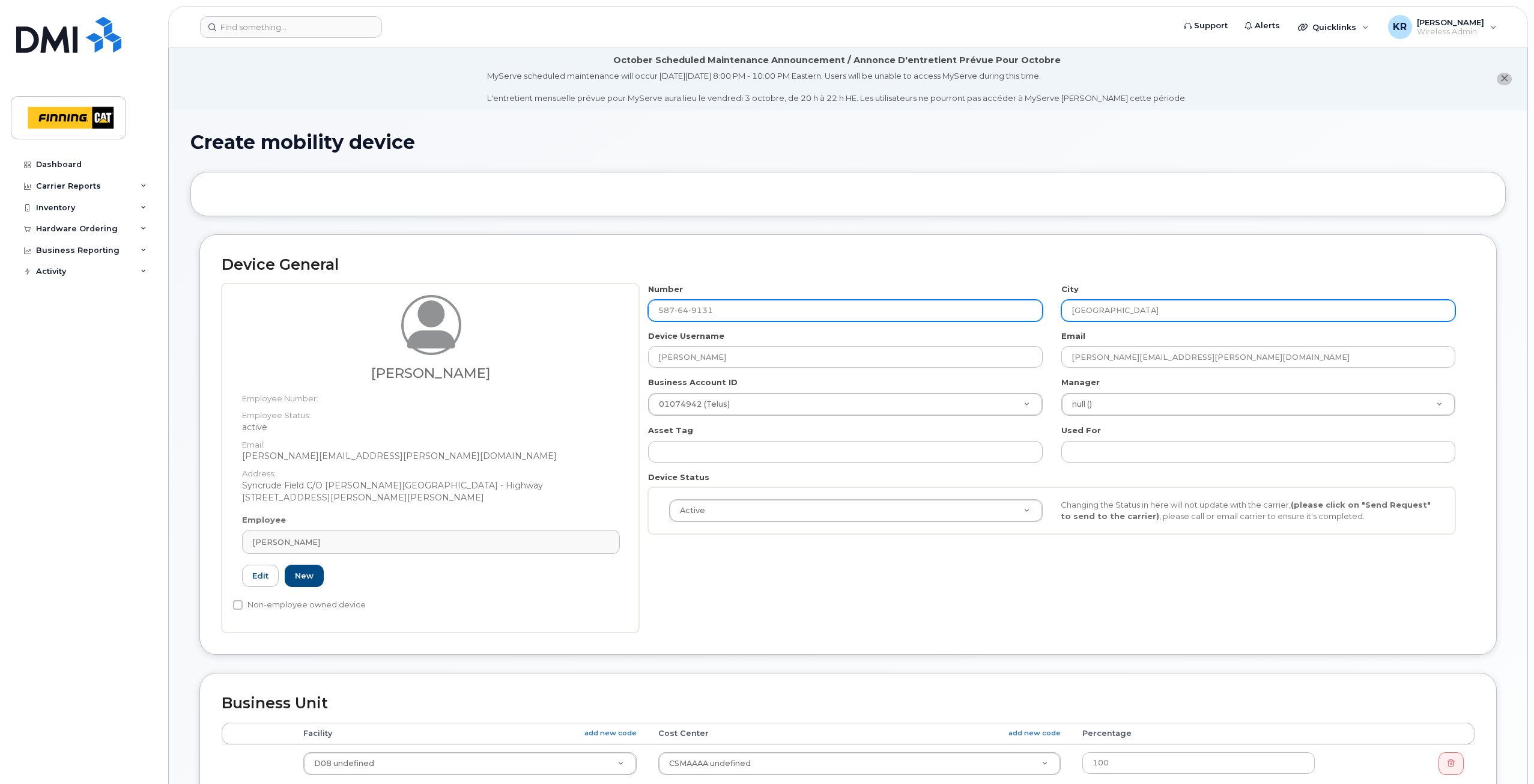
type input "[GEOGRAPHIC_DATA]"
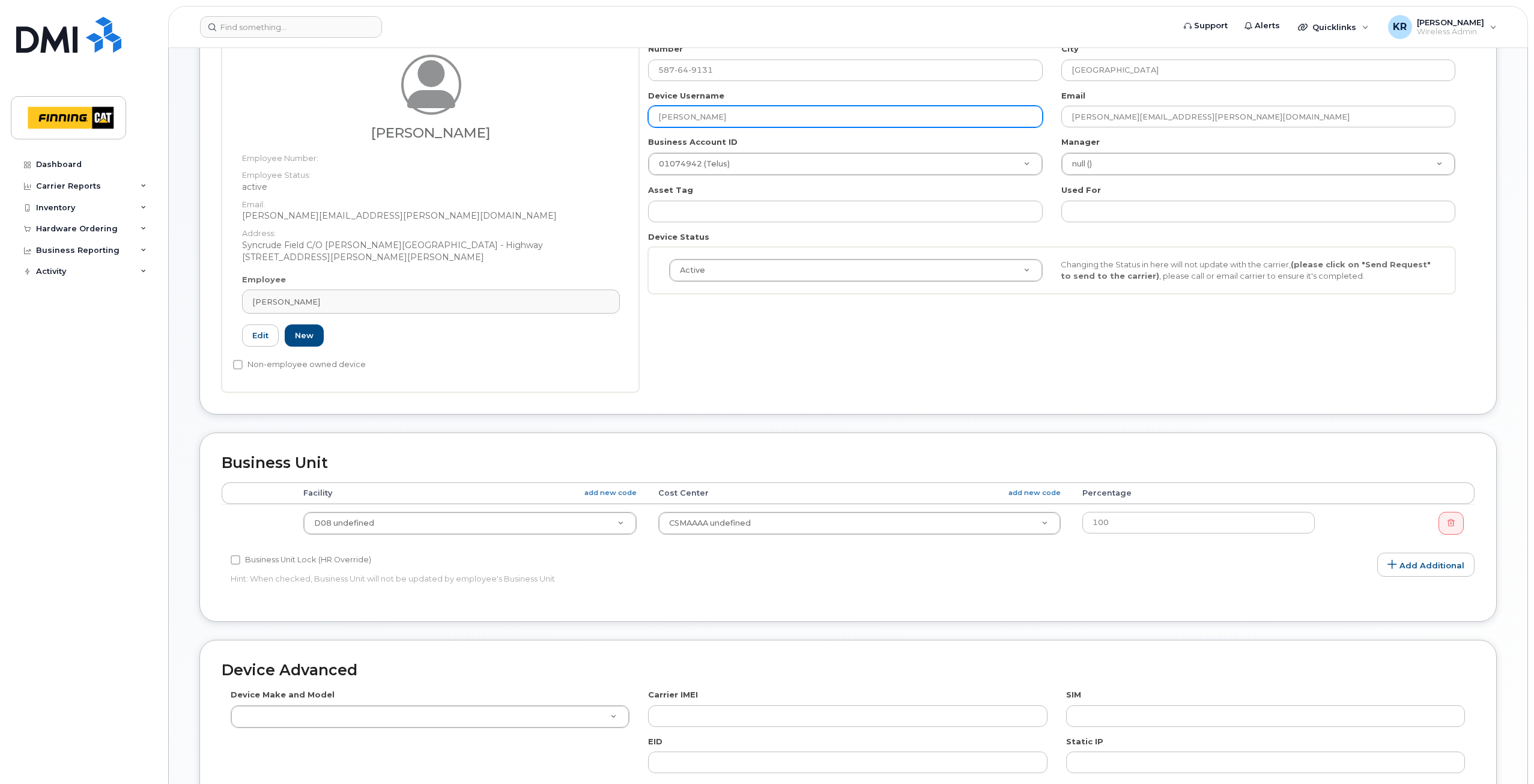
scroll to position [360, 0]
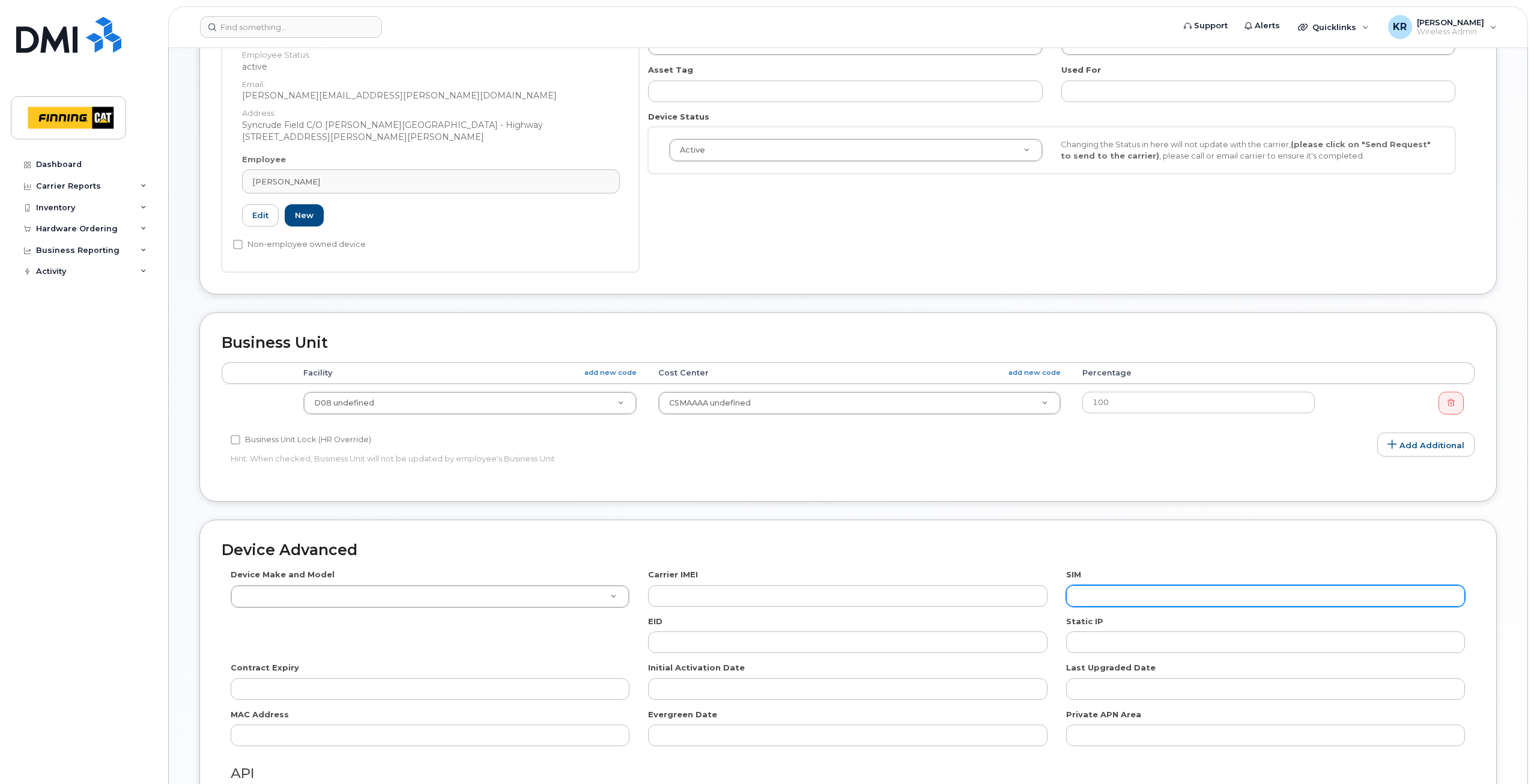
click at [1105, 595] on input "text" at bounding box center [1266, 595] width 399 height 22
paste input "[TECHNICAL_ID]"
type input "[TECHNICAL_ID]"
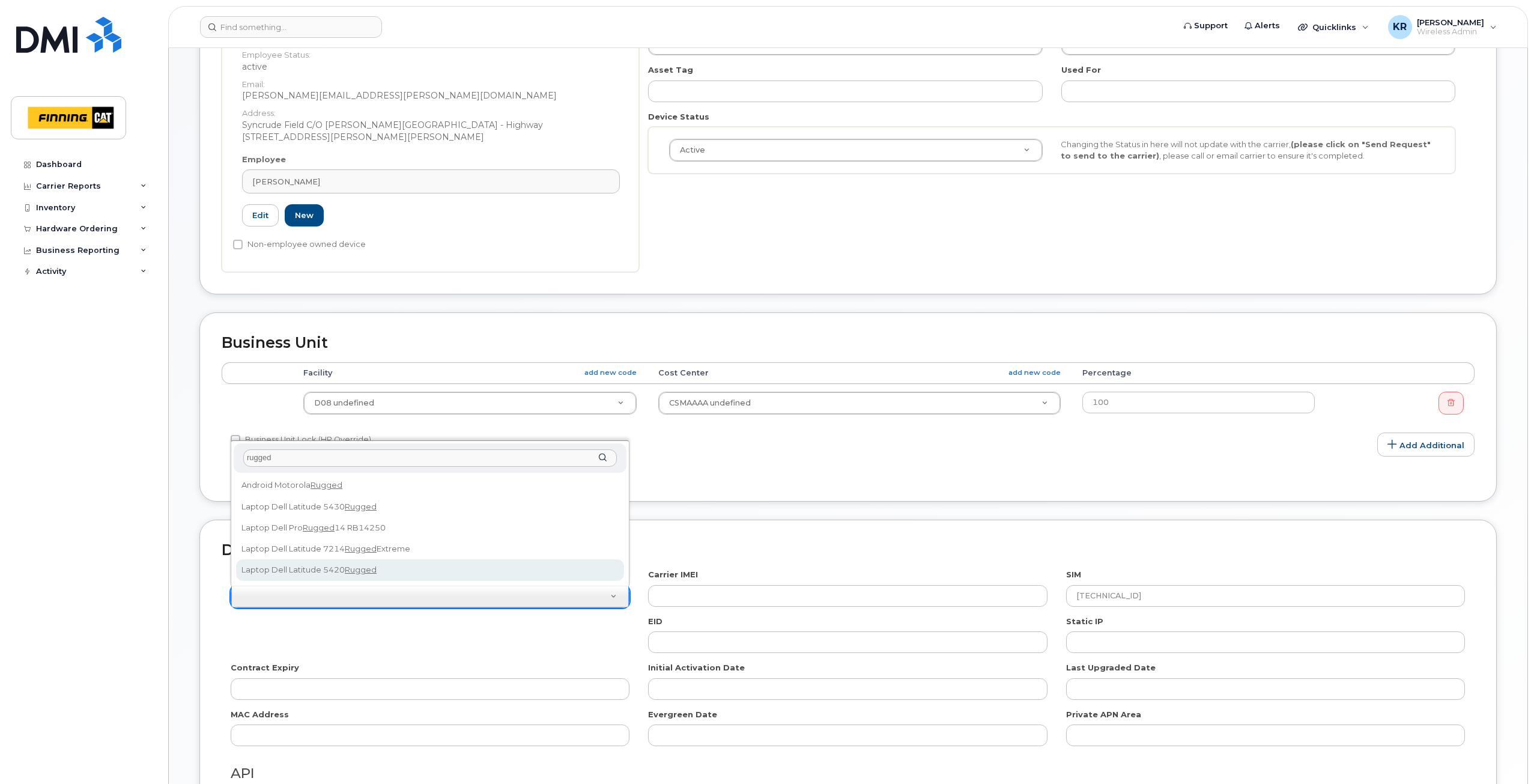
type input "rugged"
select select "2685"
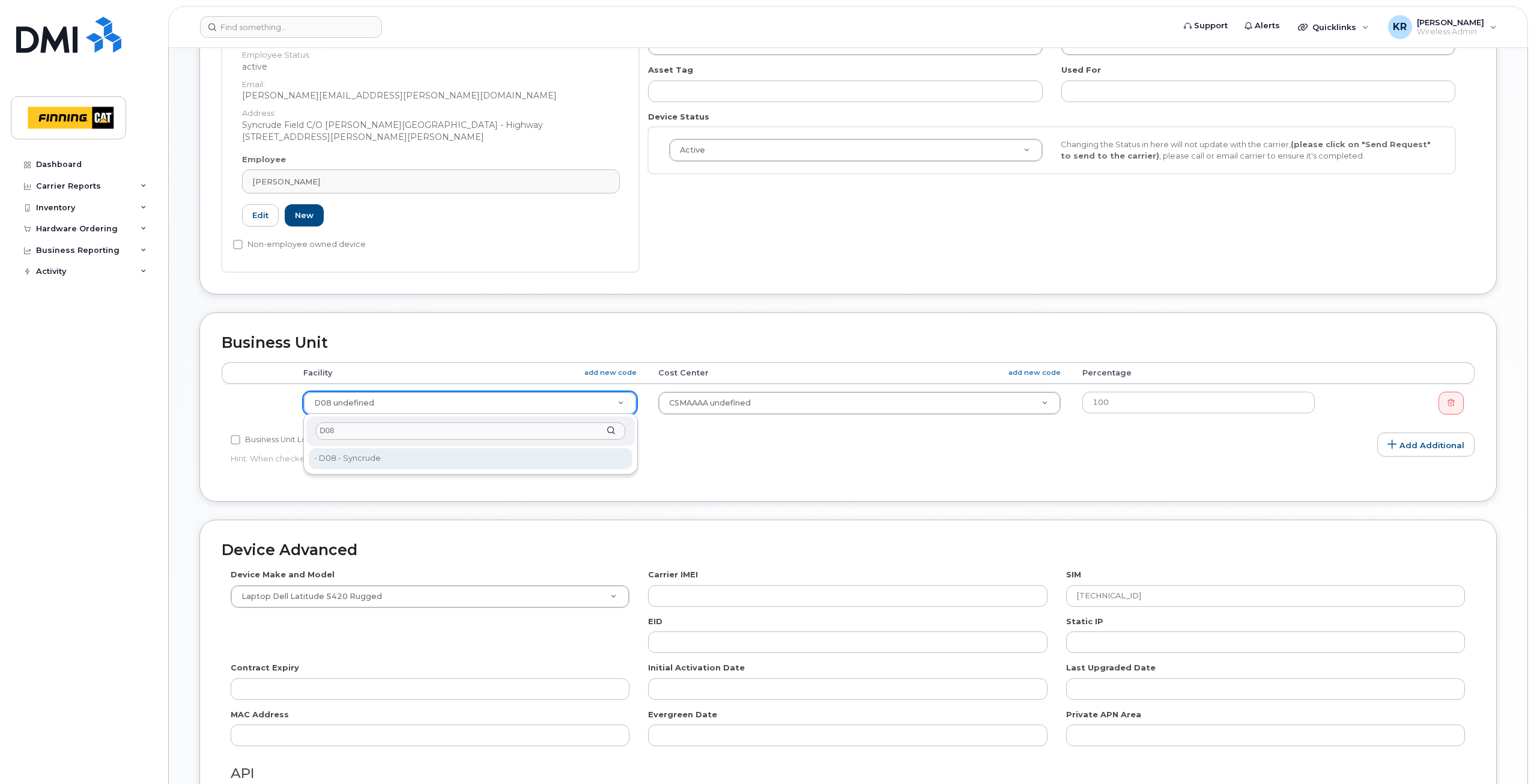
type input "D08"
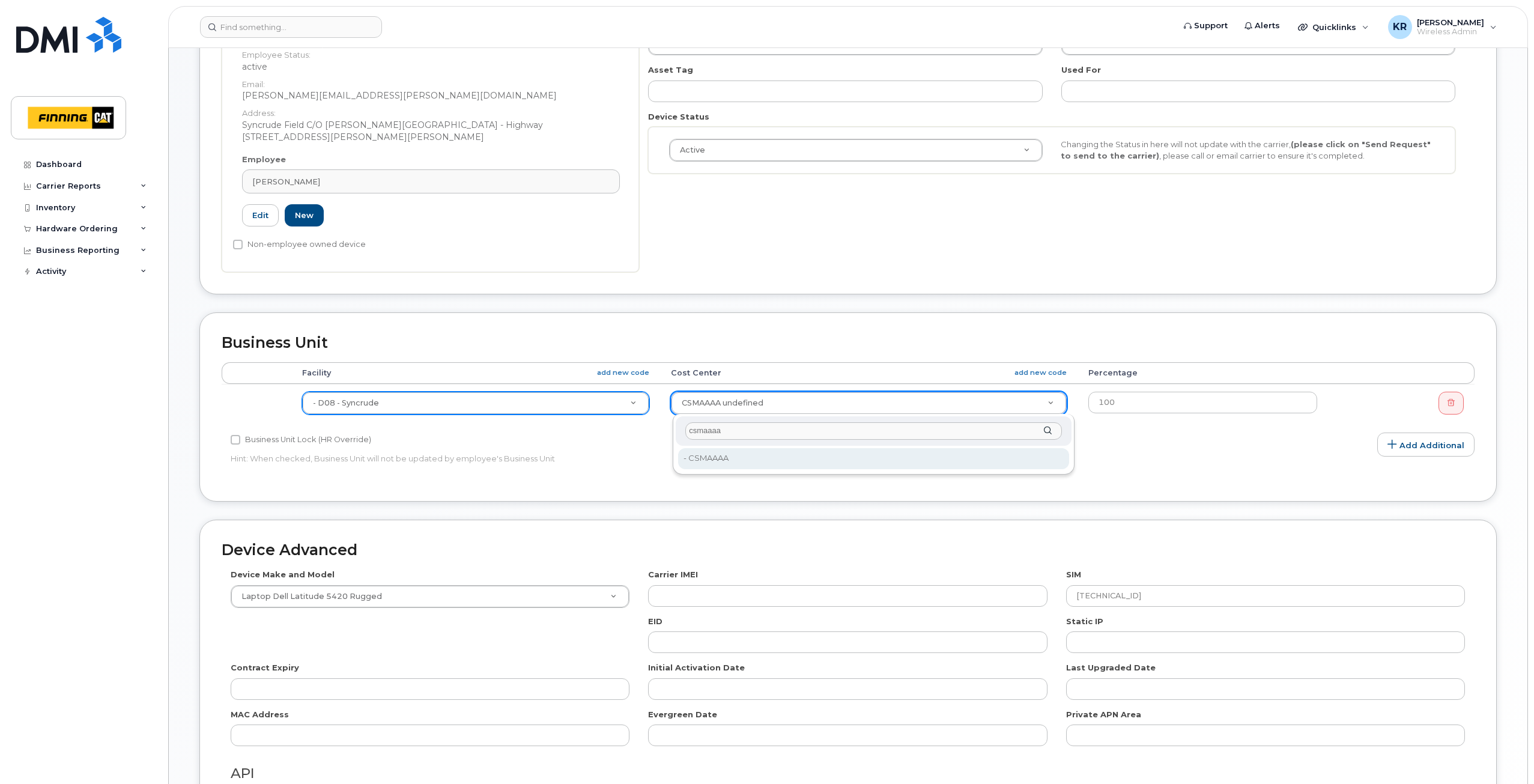
type input "csmaaaa"
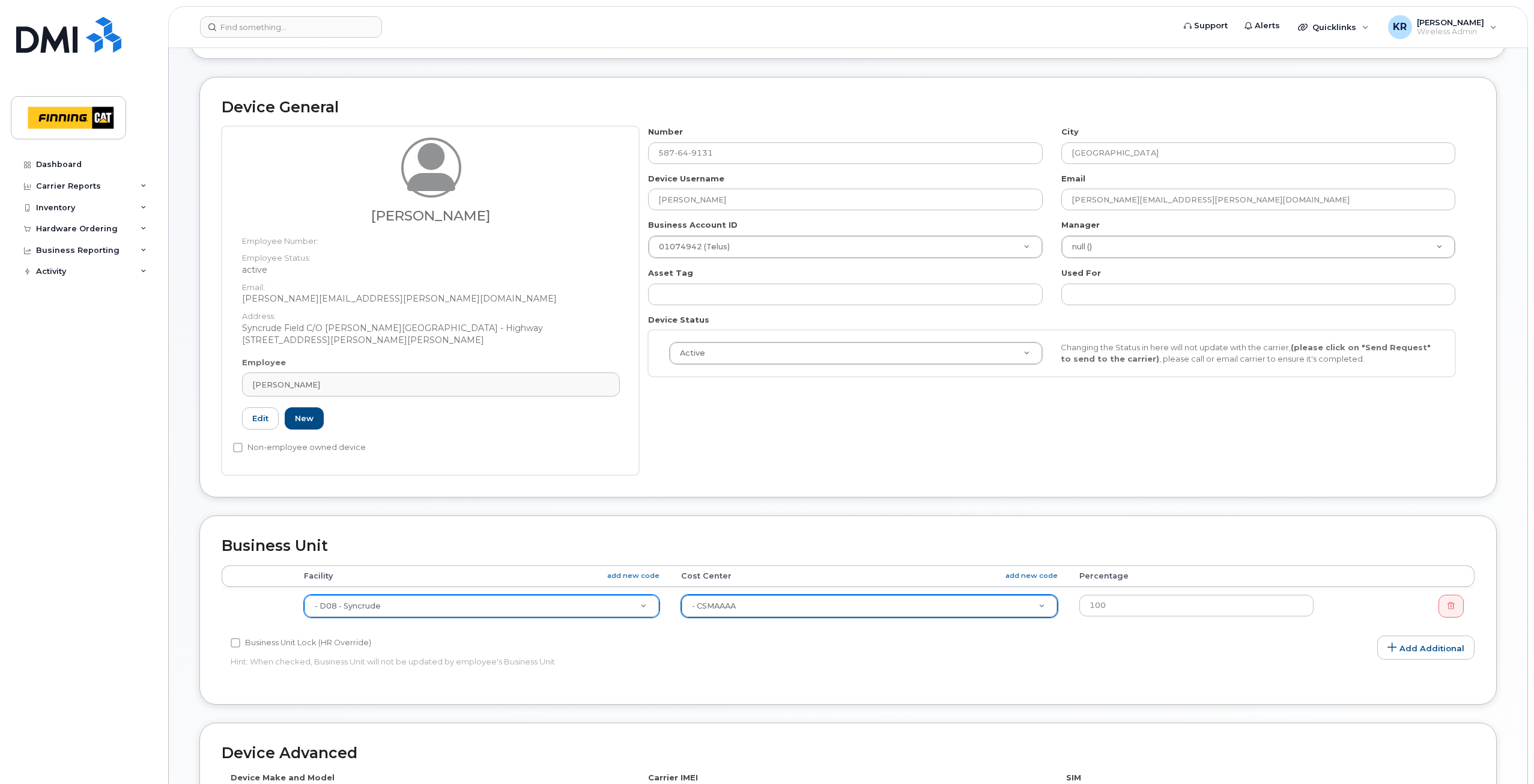
scroll to position [0, 0]
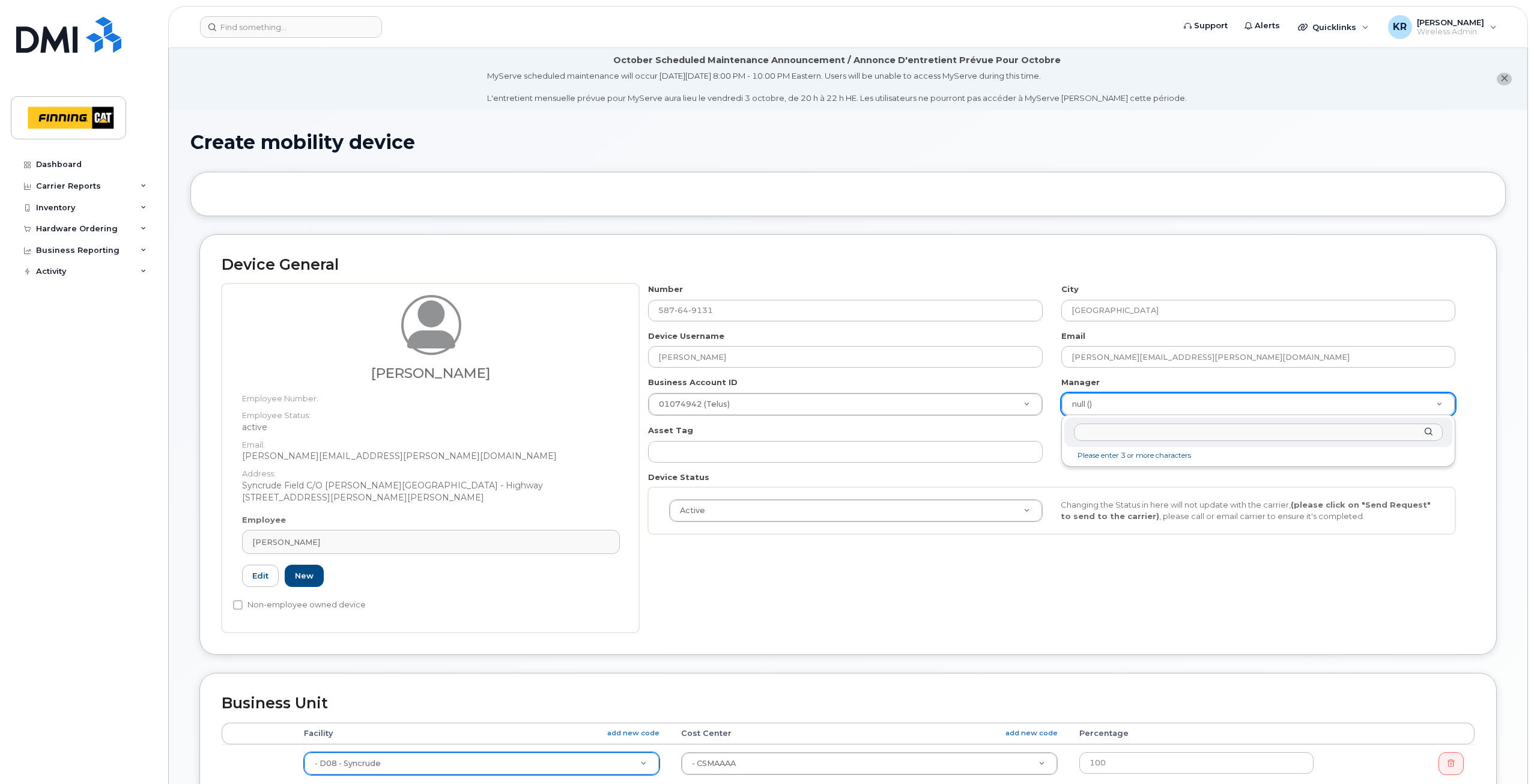
click at [1092, 437] on input "text" at bounding box center [1258, 432] width 369 height 17
type input "david det"
type input "15355"
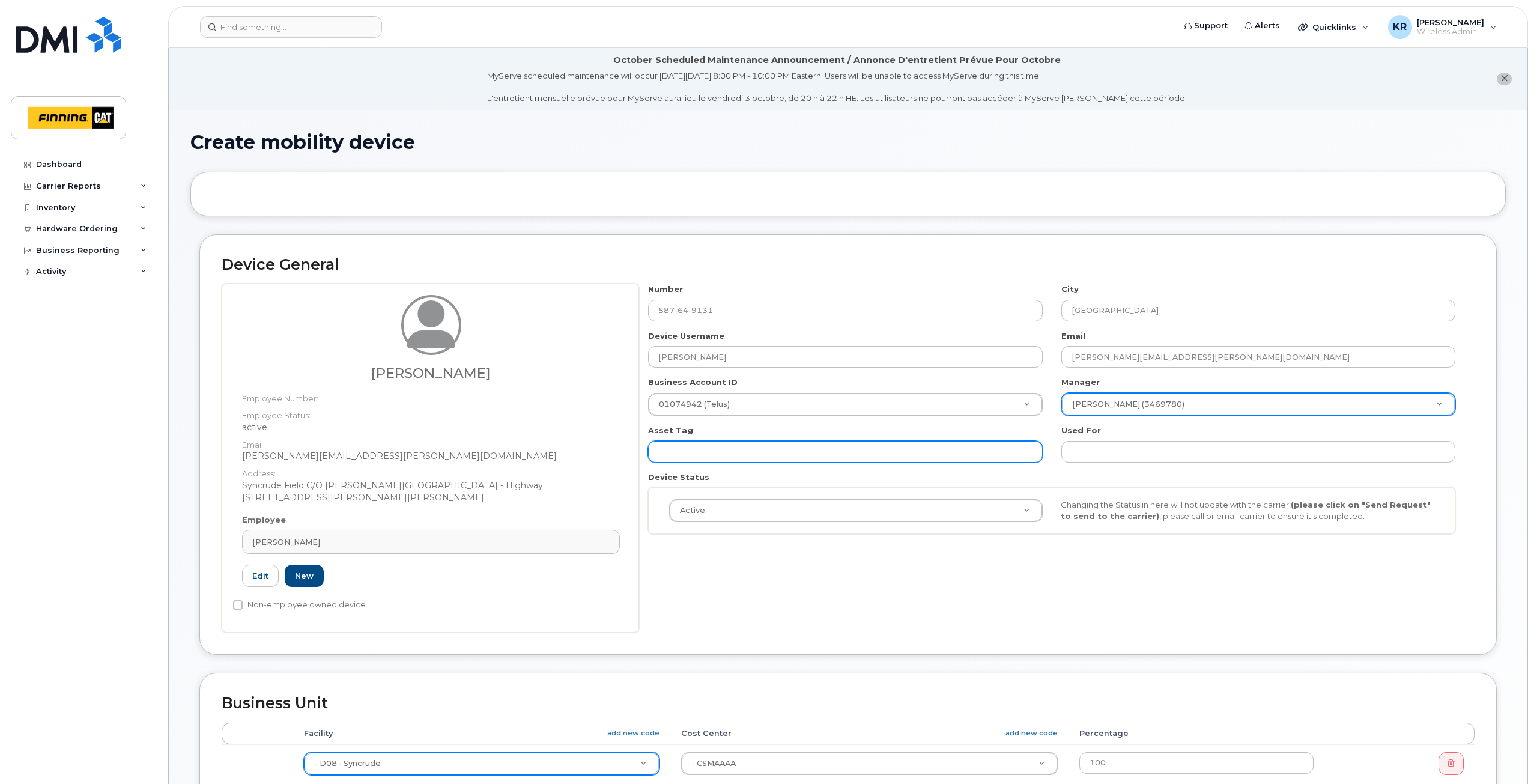
click at [734, 455] on input "text" at bounding box center [845, 451] width 394 height 22
paste input "CAL-5ZZFYX2"
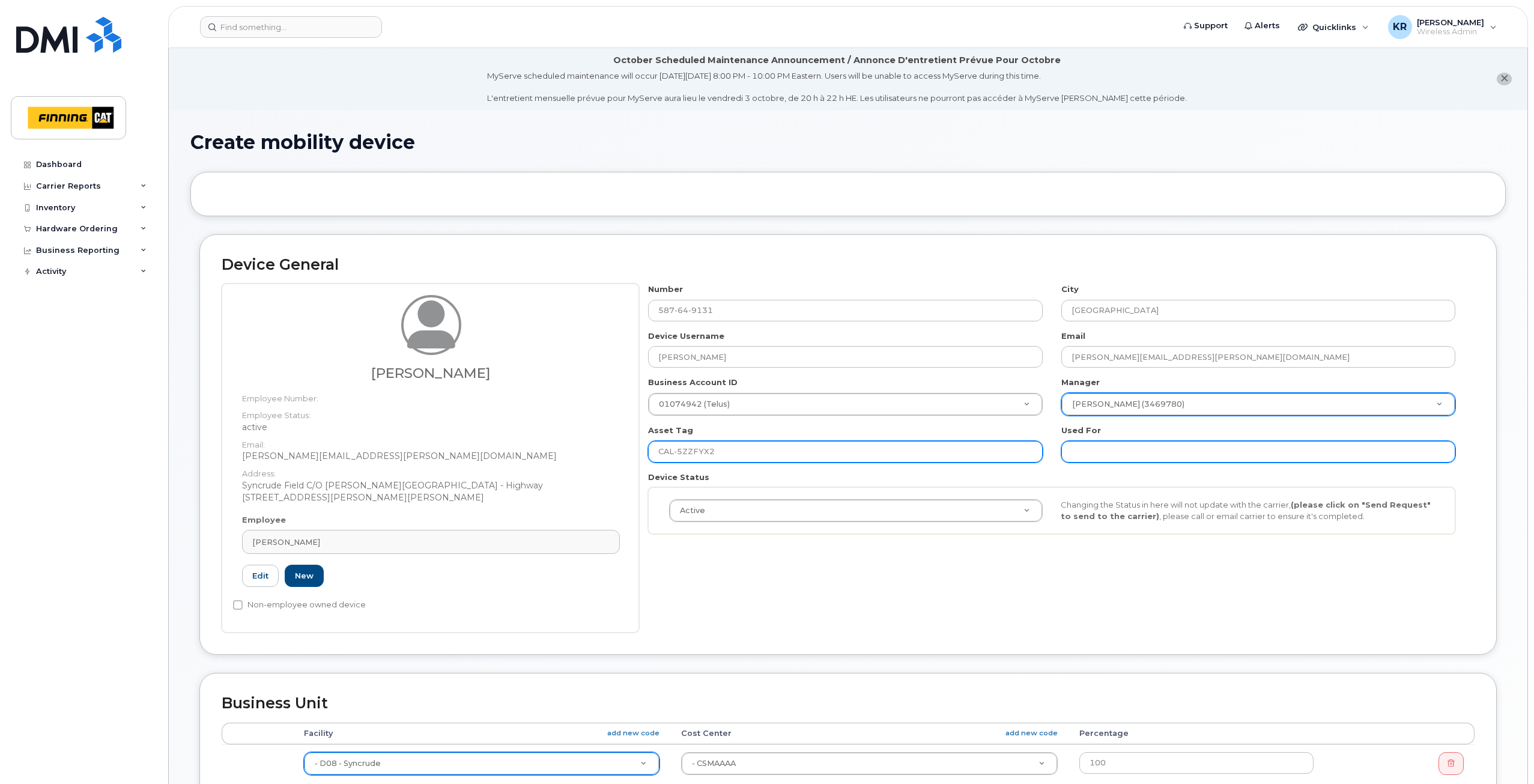
type input "CAL-5ZZFYX2"
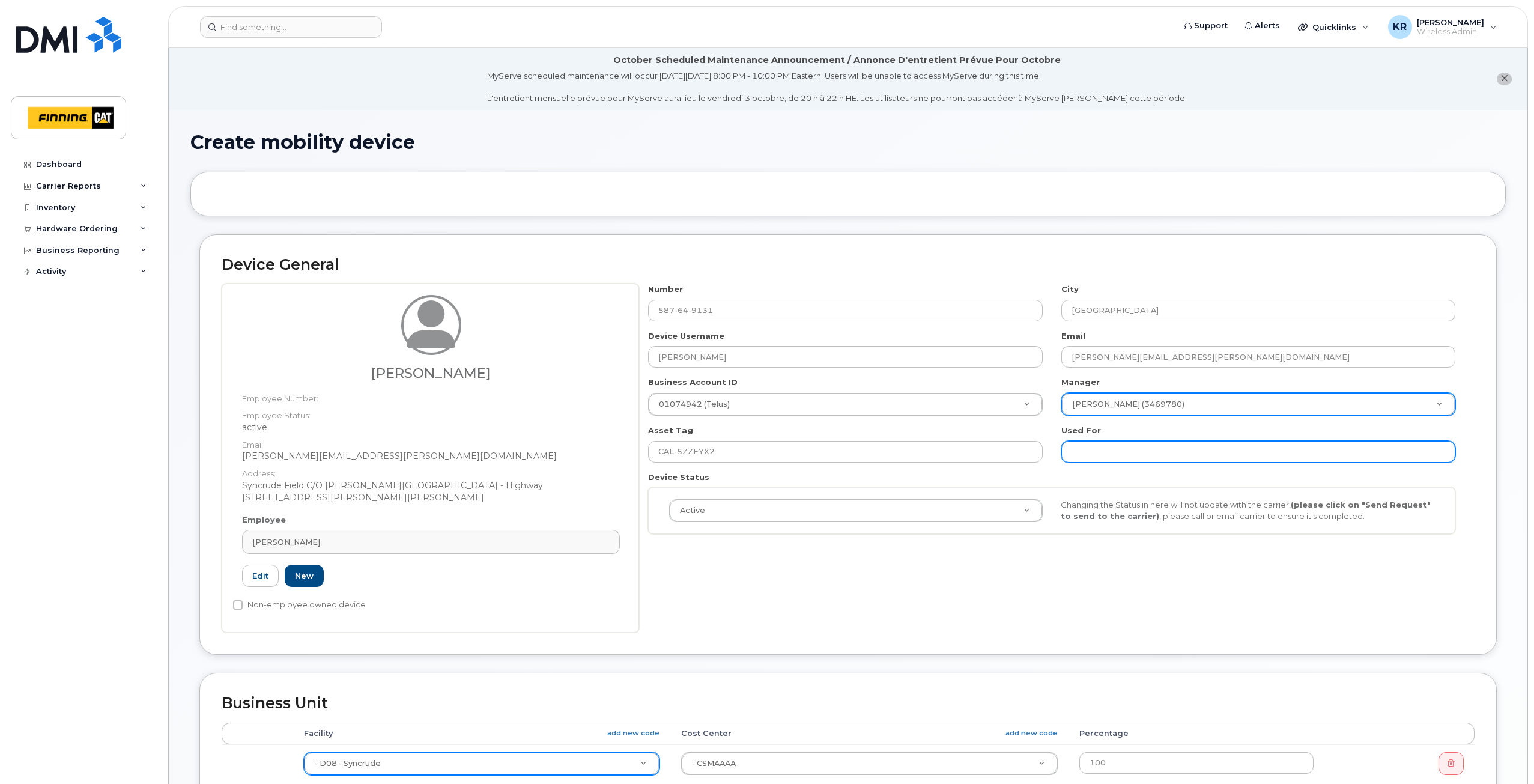
click at [1079, 450] on input "text" at bounding box center [1258, 451] width 394 height 22
paste input "CAL-5ZZFYX2"
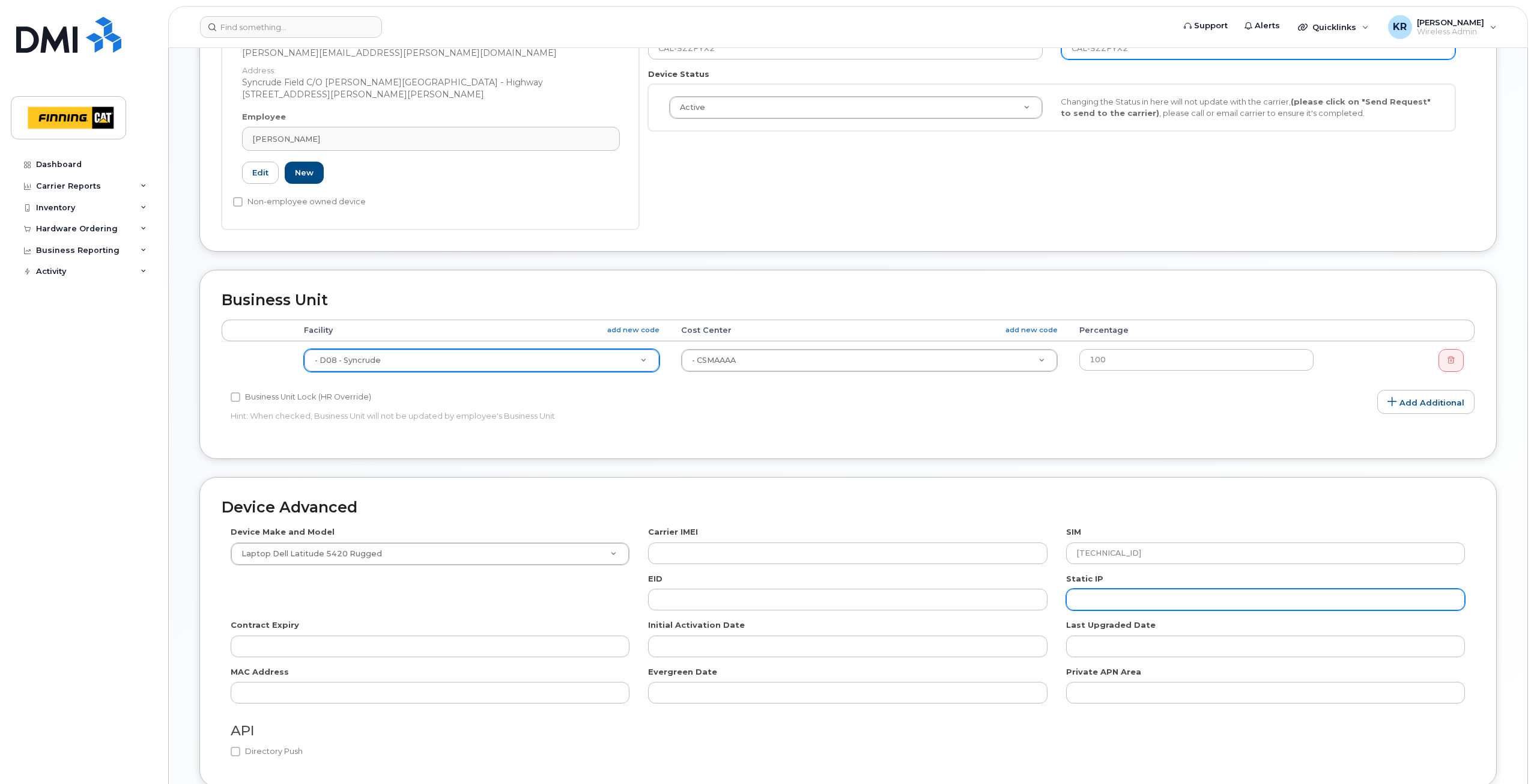
scroll to position [506, 0]
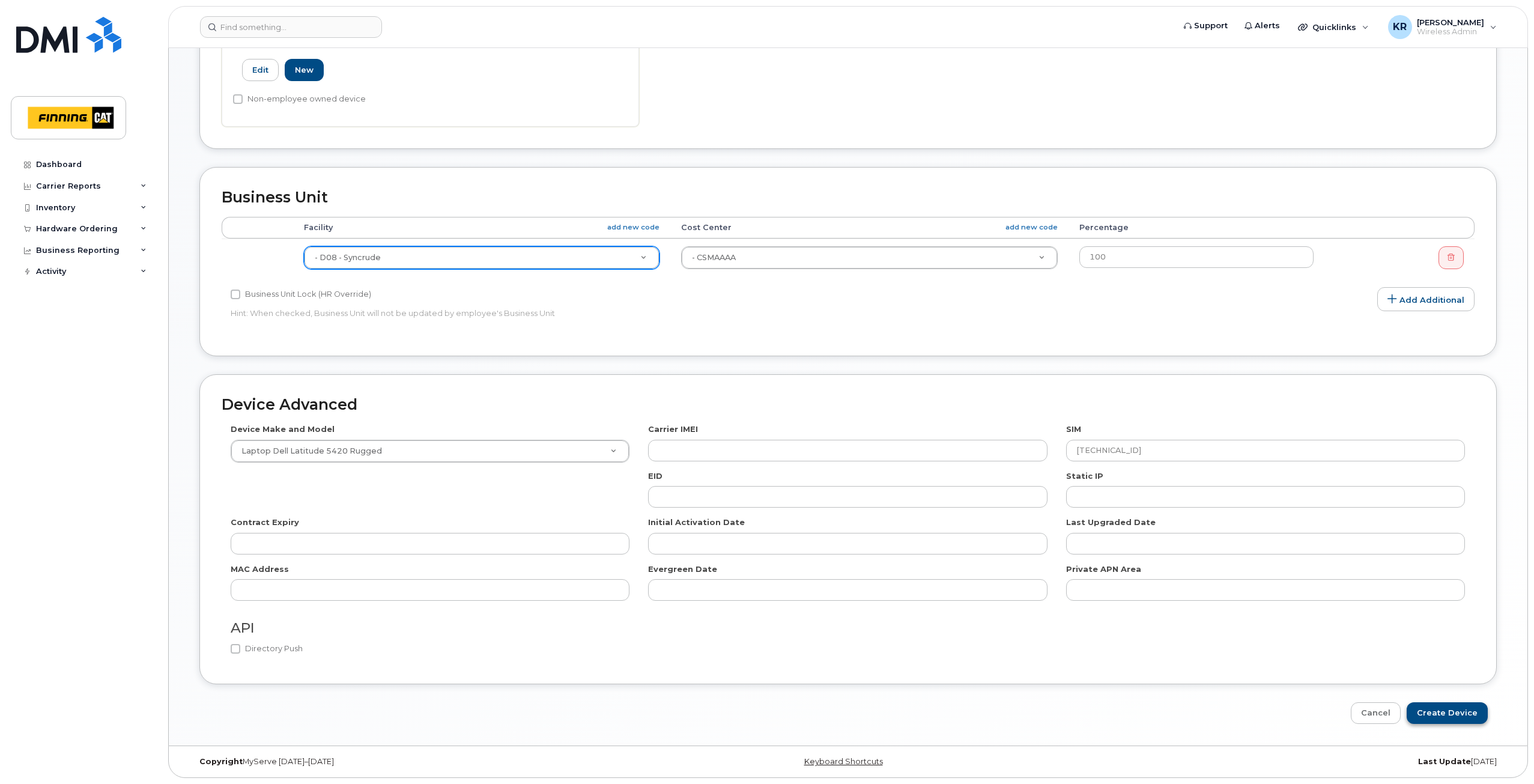
type input "CAL-5ZZFYX2"
click at [1449, 713] on input "Create Device" at bounding box center [1447, 713] width 81 height 22
type input "Saving..."
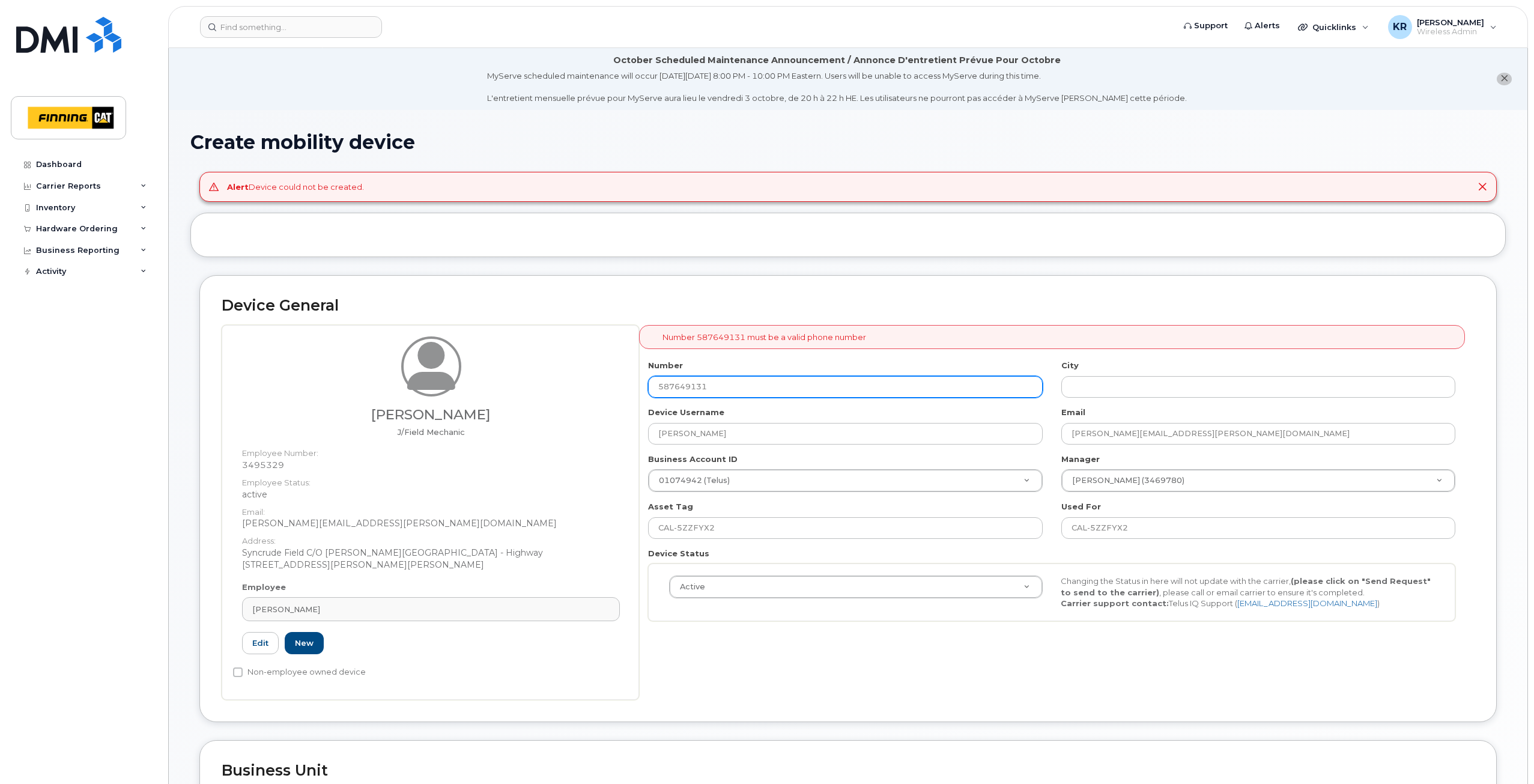
click at [717, 391] on input "587649131" at bounding box center [845, 387] width 394 height 22
drag, startPoint x: 717, startPoint y: 390, endPoint x: 638, endPoint y: 390, distance: 79.0
click at [638, 390] on div "Craig Strucke J/Field Mechanic Employee Number: 3495329 Employee Status: active…" at bounding box center [848, 512] width 1253 height 375
click at [728, 390] on input "587649131" at bounding box center [845, 387] width 394 height 22
drag, startPoint x: 728, startPoint y: 389, endPoint x: 644, endPoint y: 389, distance: 84.0
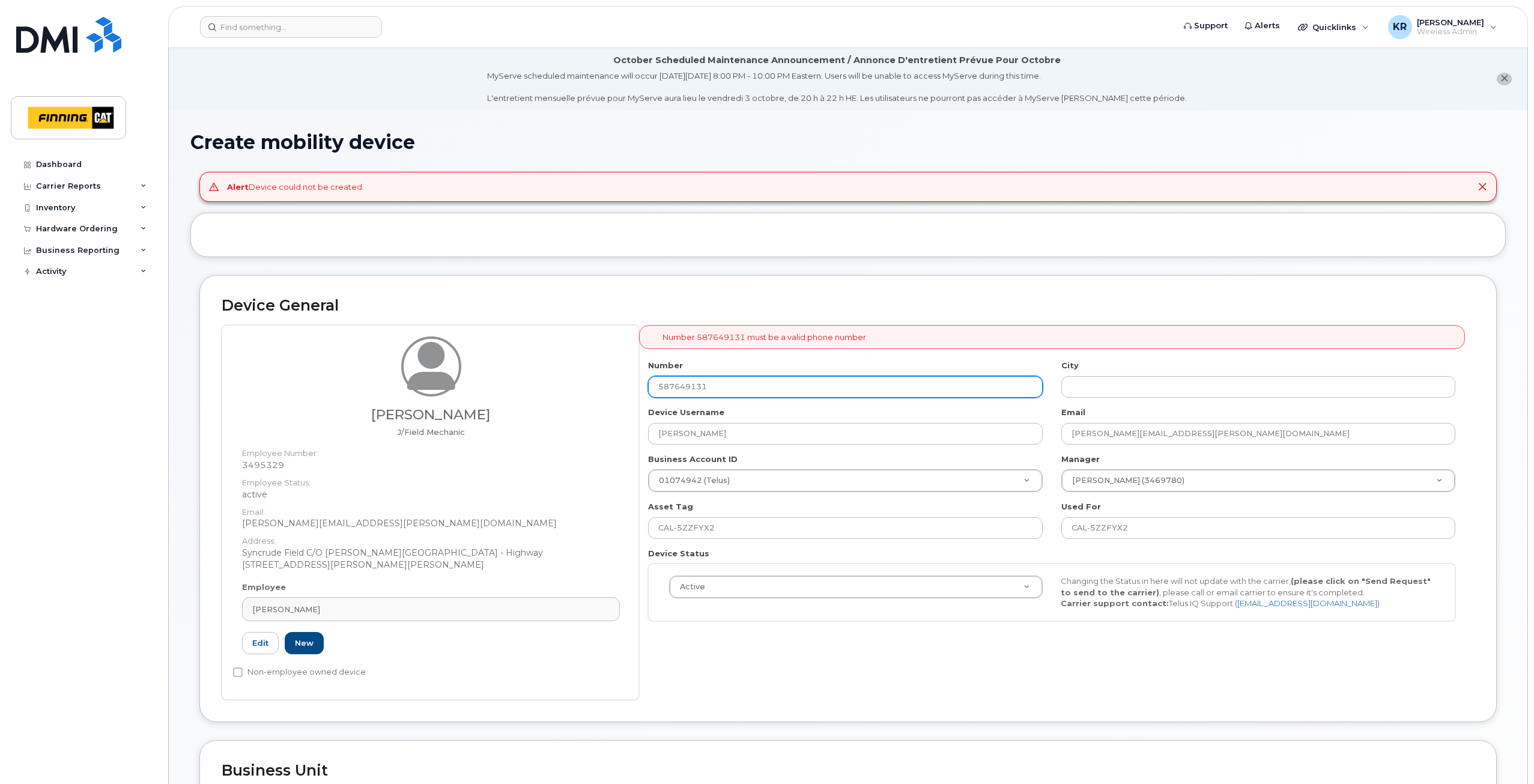
click at [644, 389] on div "Number 587649131" at bounding box center [845, 379] width 412 height 38
type input "587"
type input "?"
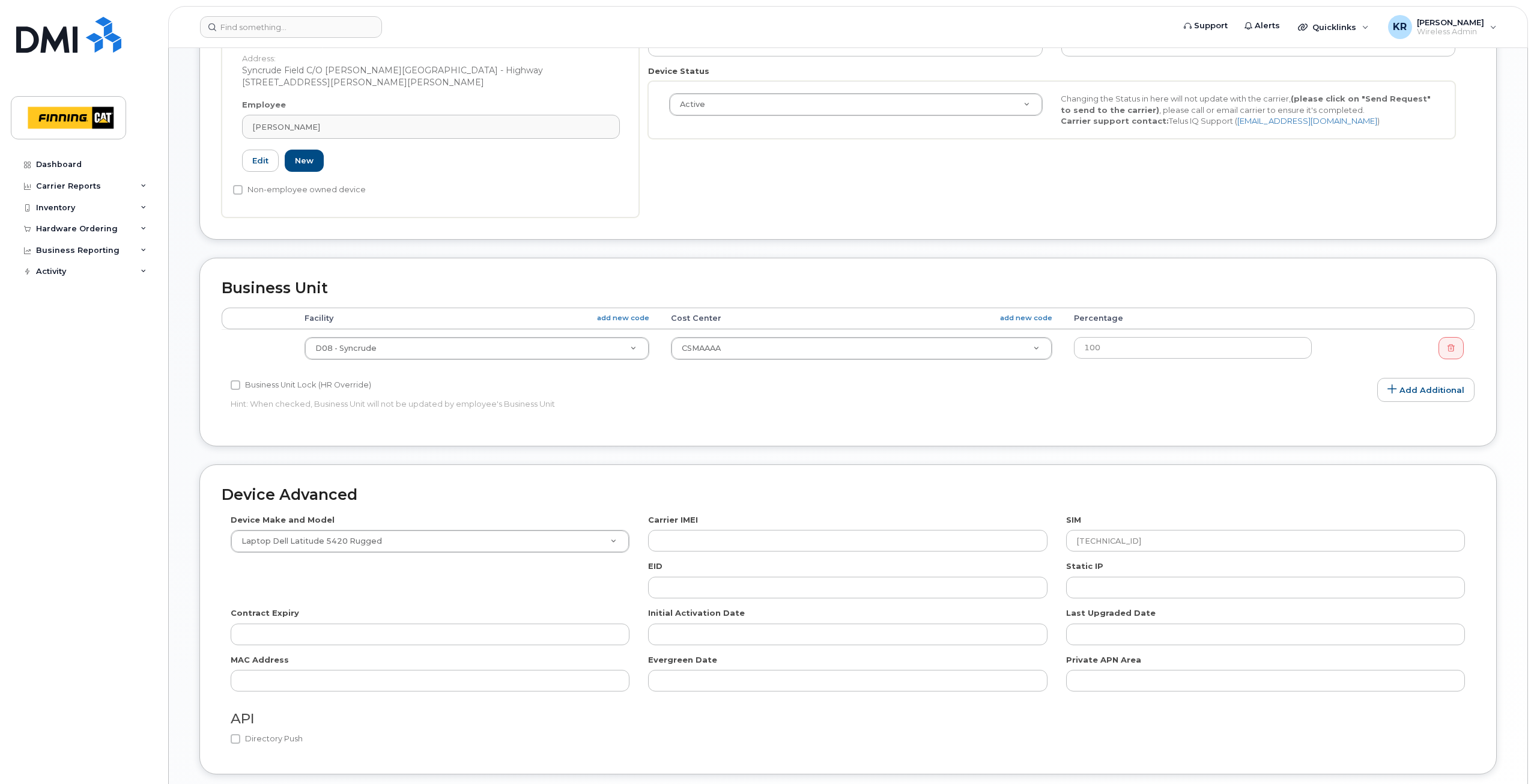
scroll to position [573, 0]
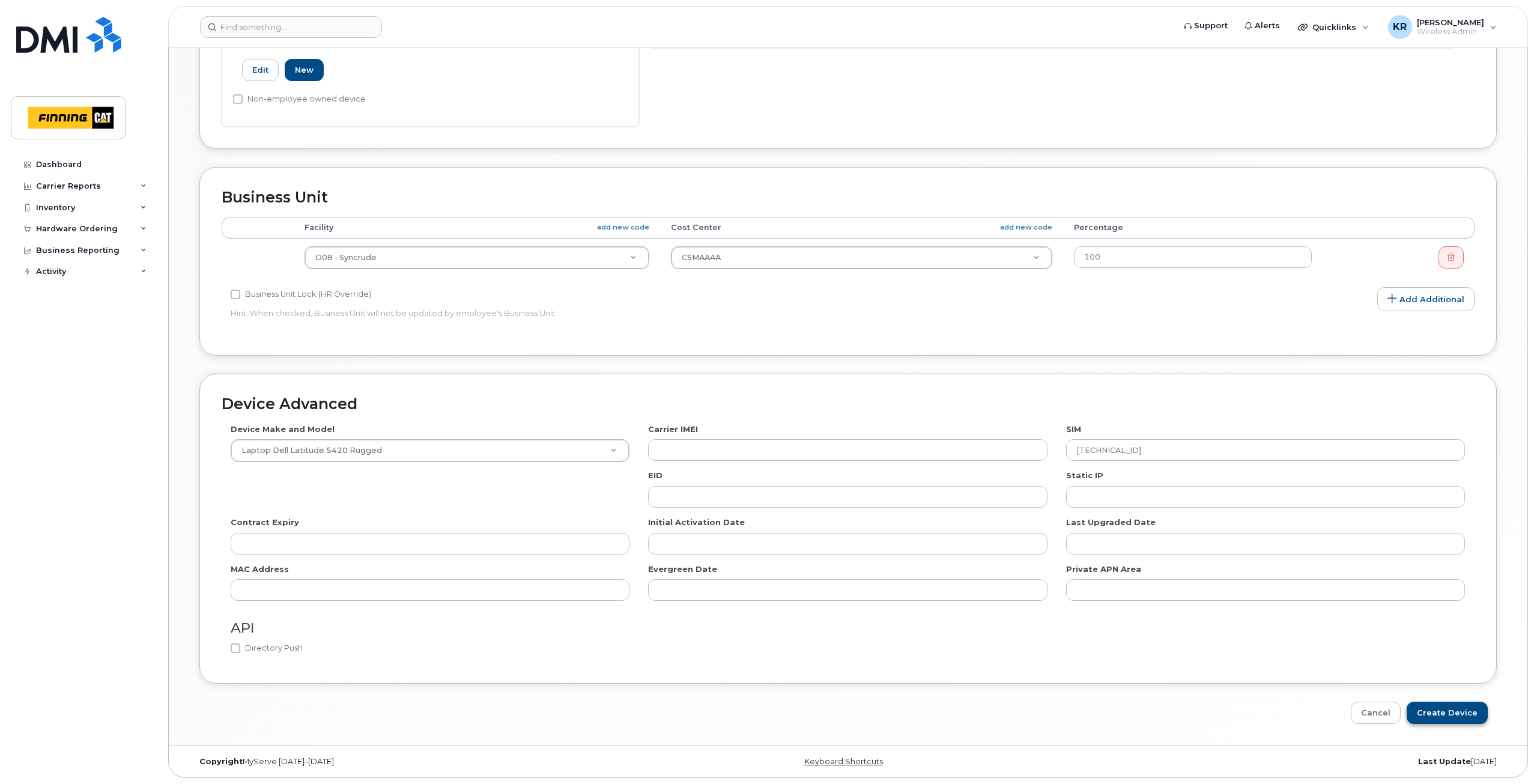
type input "587-643-9131"
click at [1468, 712] on input "Create Device" at bounding box center [1447, 713] width 81 height 22
type input "Saving..."
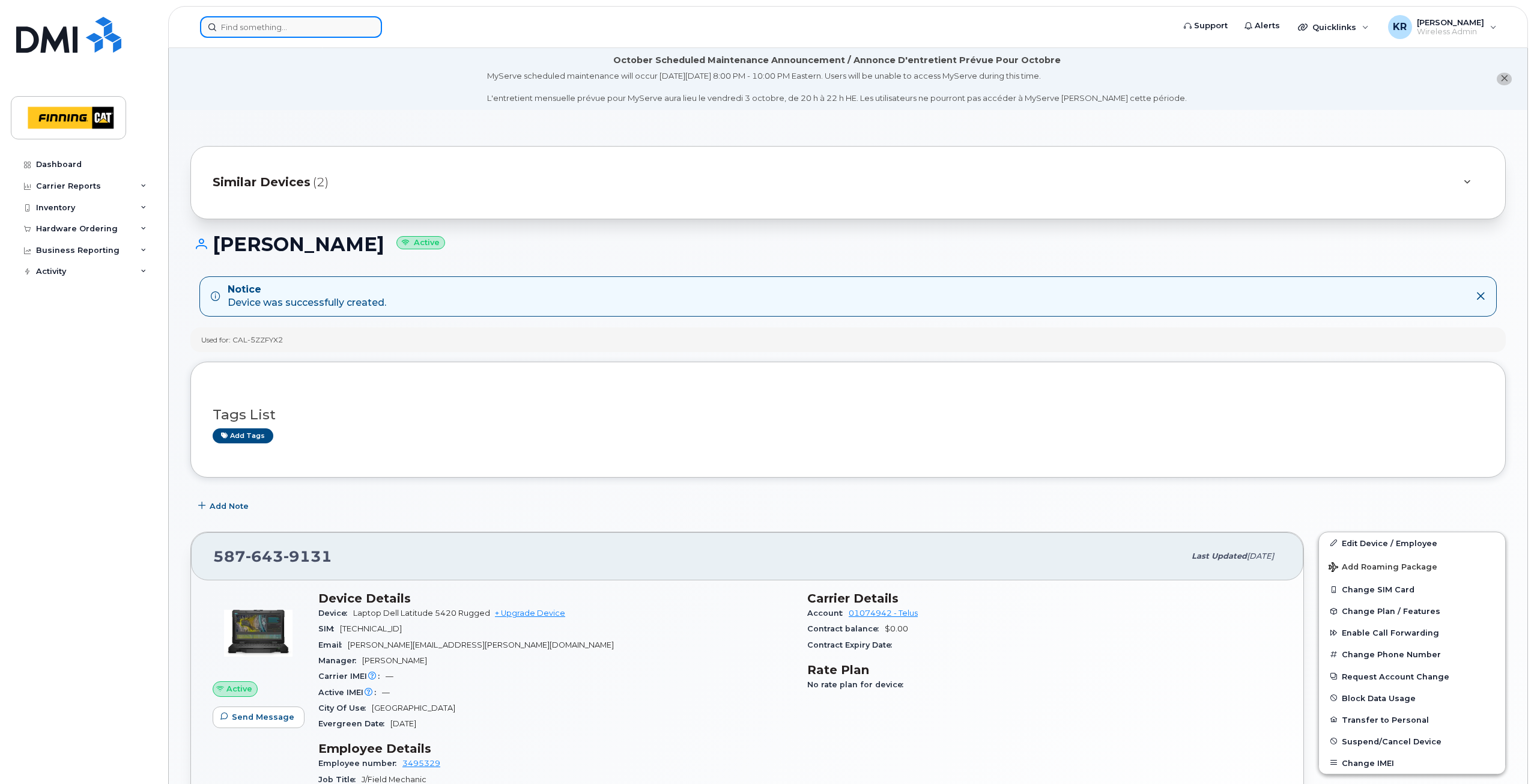
click at [280, 21] on input at bounding box center [291, 27] width 182 height 22
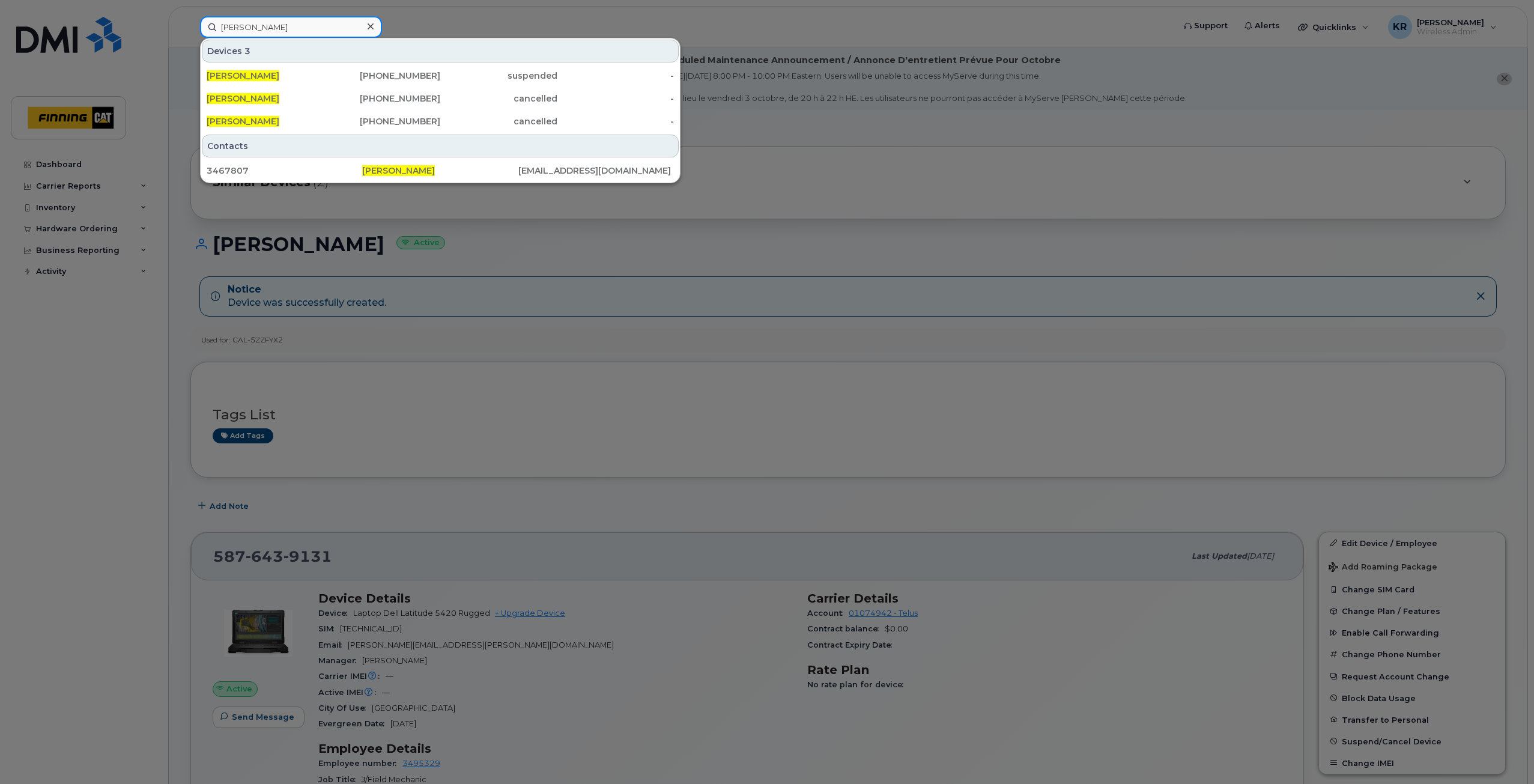
type input "[PERSON_NAME]"
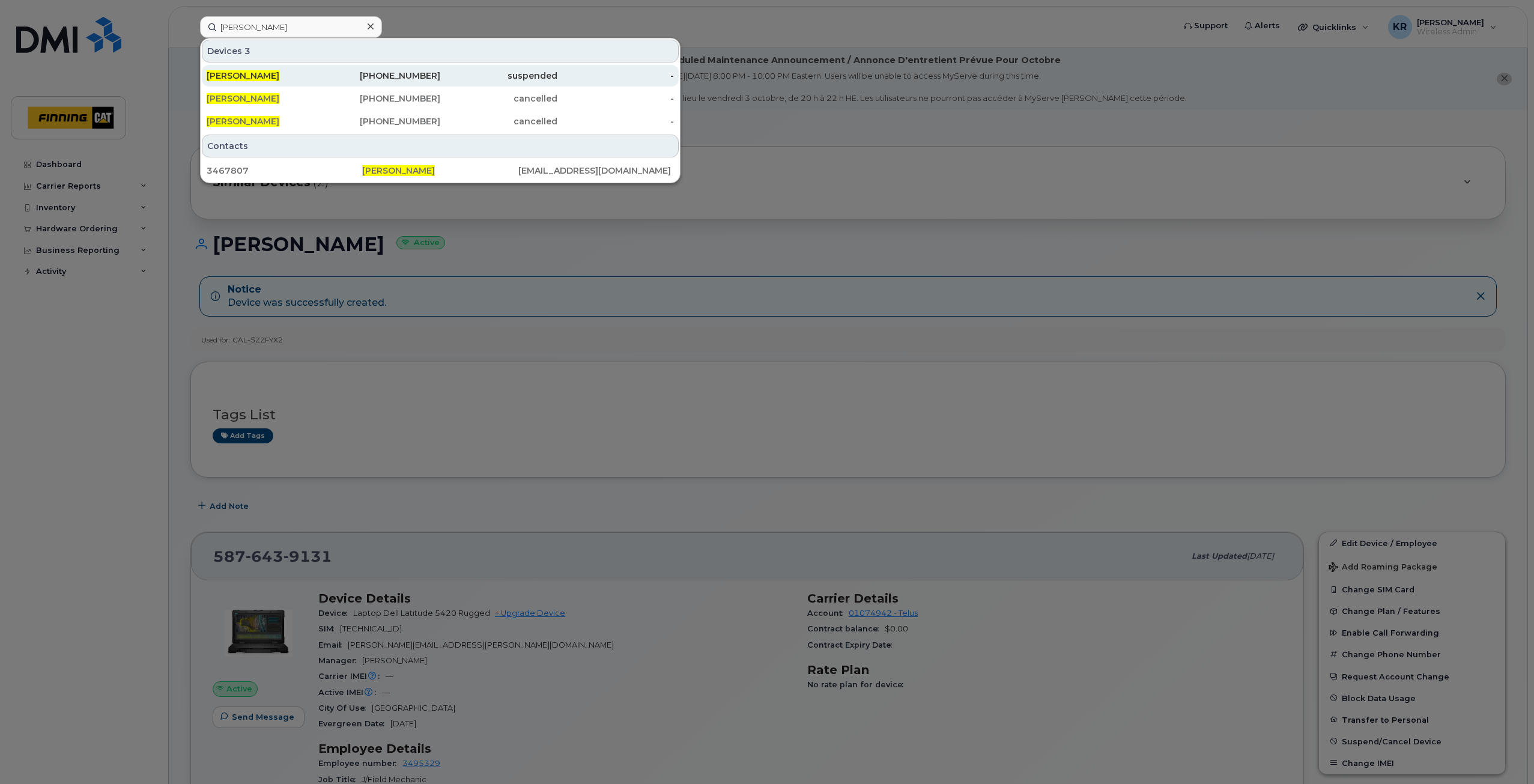
click at [454, 80] on div "suspended" at bounding box center [499, 76] width 117 height 12
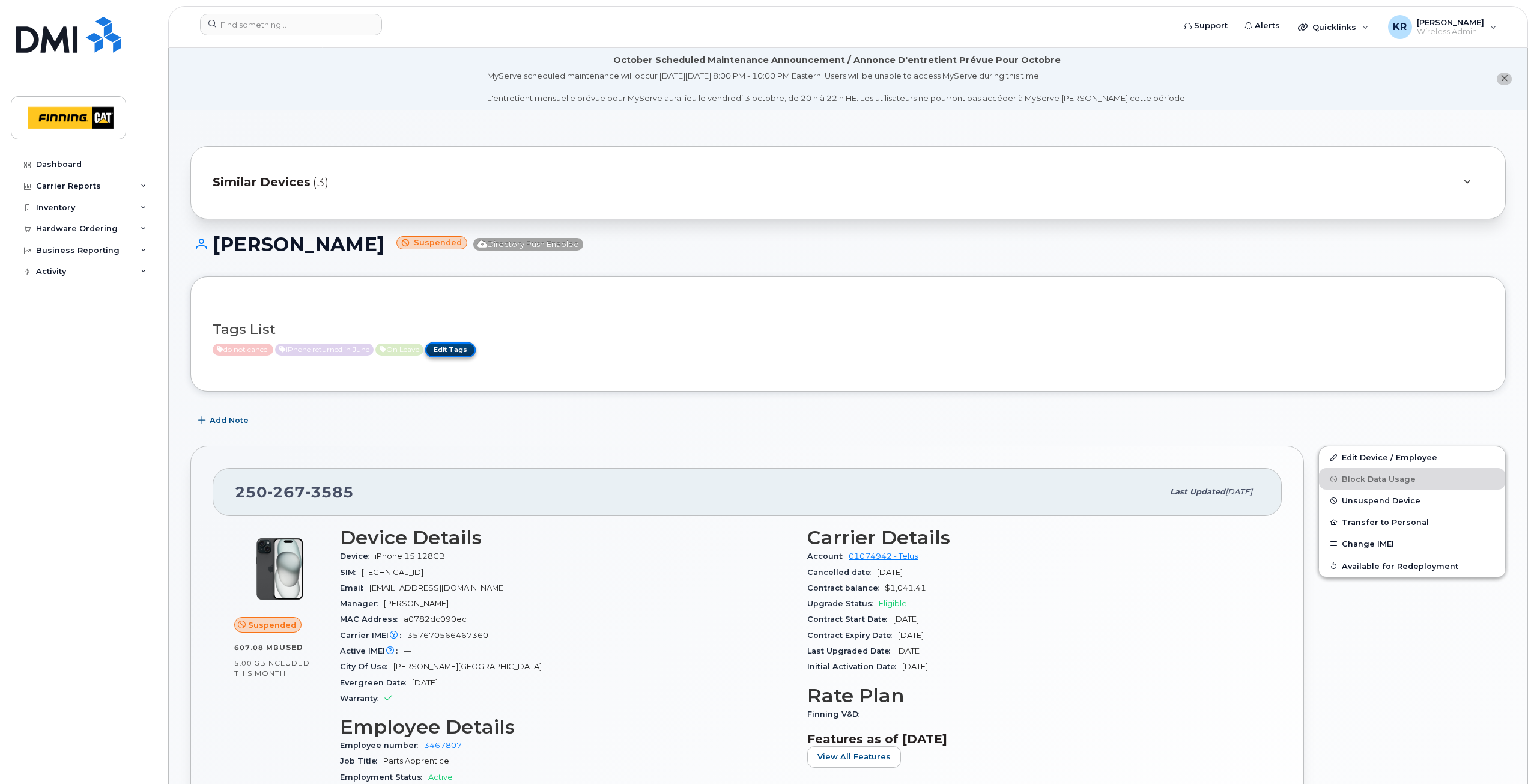
click at [452, 351] on link "Edit Tags" at bounding box center [451, 350] width 51 height 15
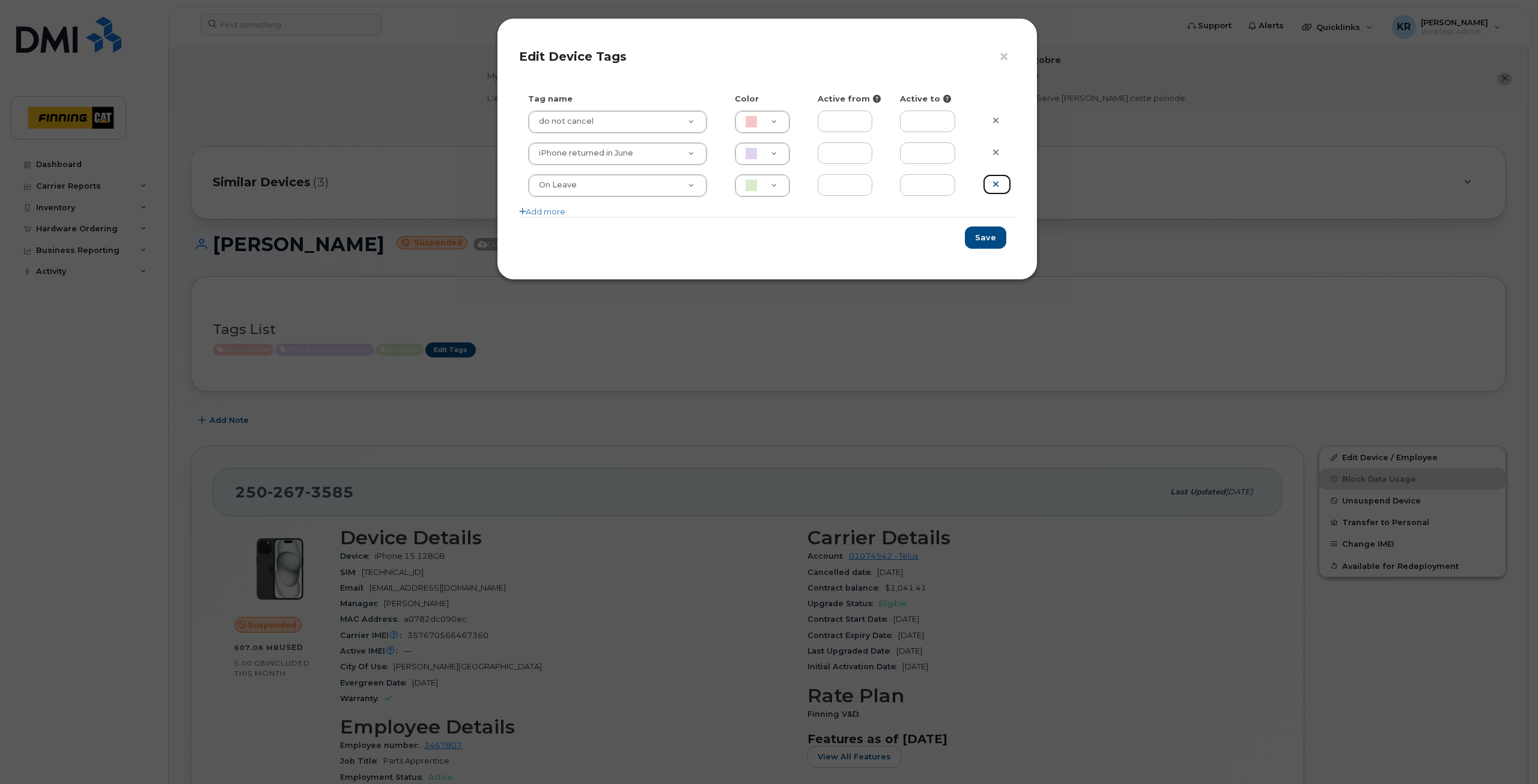
click at [993, 184] on icon at bounding box center [996, 184] width 7 height 9
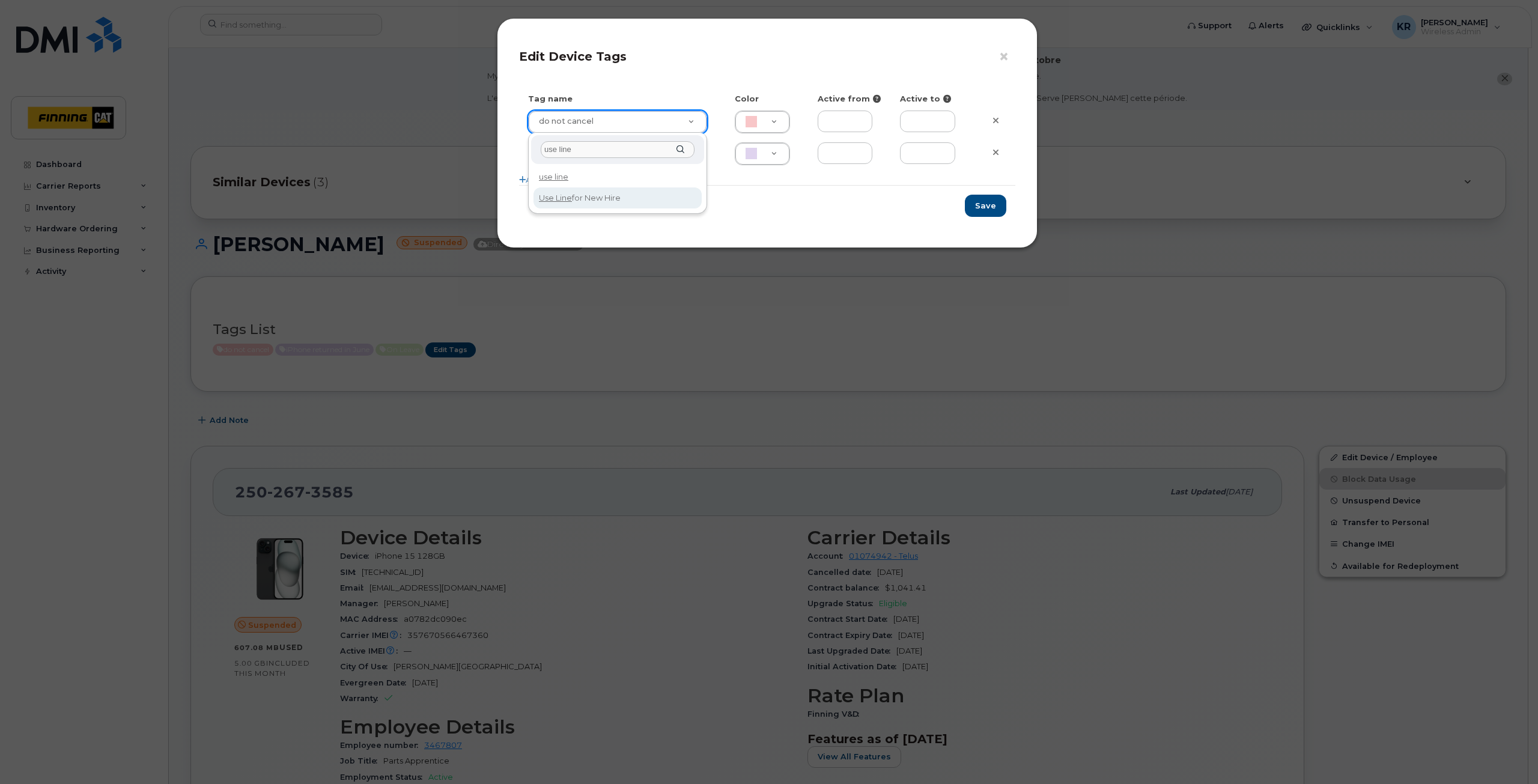
type input "use line"
type input "Use Line for New Hire"
type input "DAECC8"
click at [985, 209] on button "Save" at bounding box center [985, 206] width 41 height 22
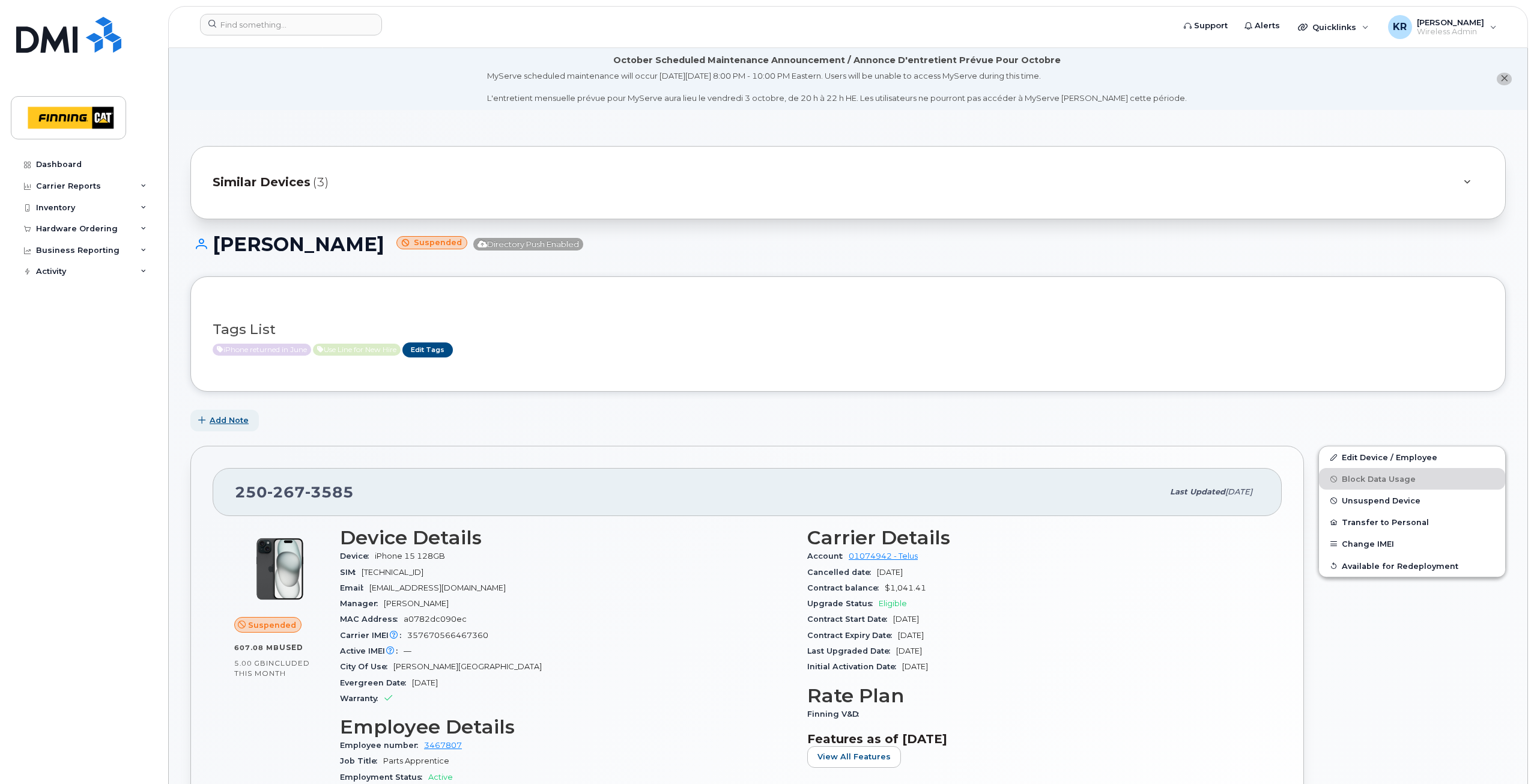
click at [235, 419] on span "Add Note" at bounding box center [229, 420] width 39 height 11
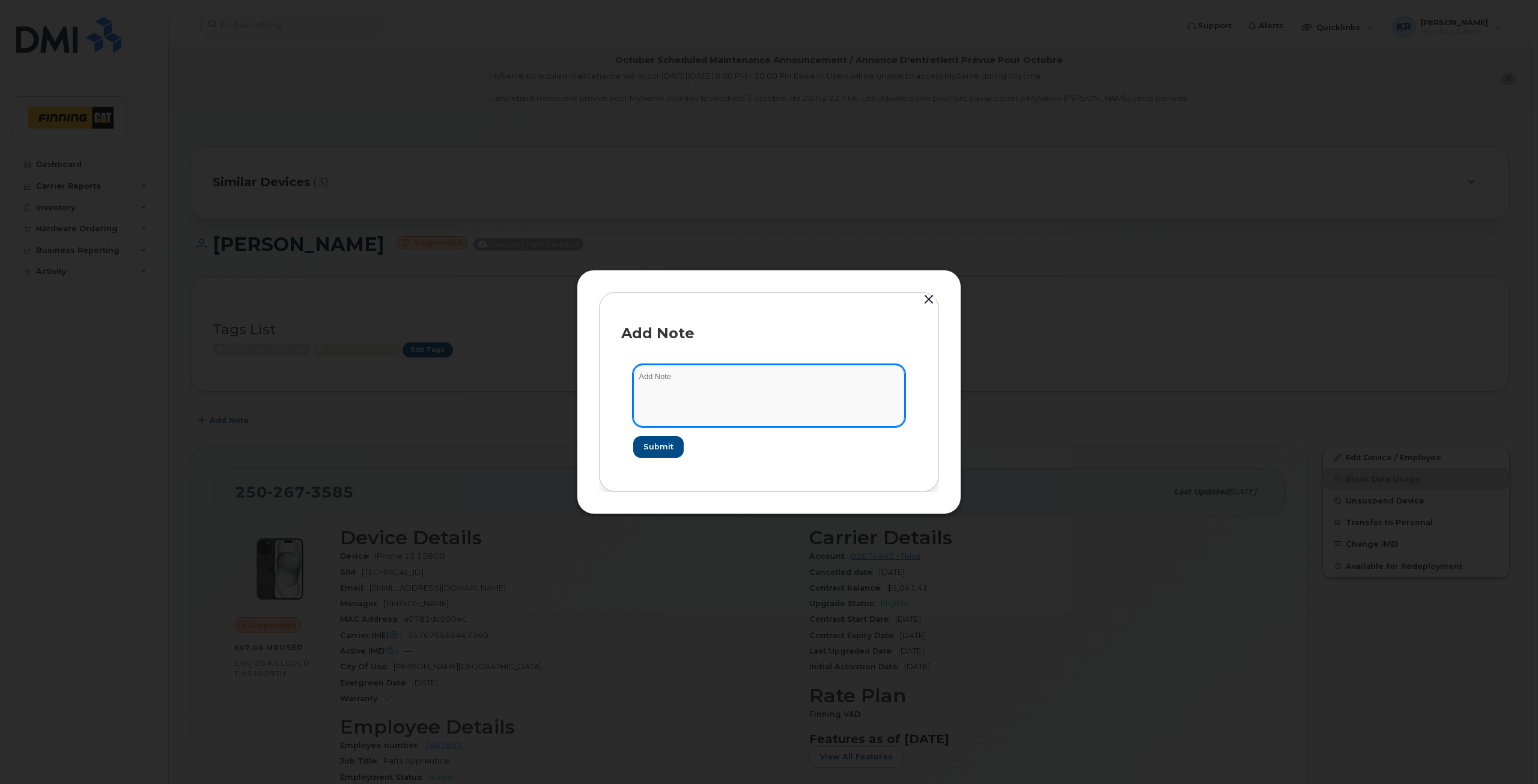
click at [683, 380] on textarea at bounding box center [768, 395] width 272 height 61
click at [926, 301] on button "button" at bounding box center [928, 300] width 18 height 17
